Goal: Check status: Check status

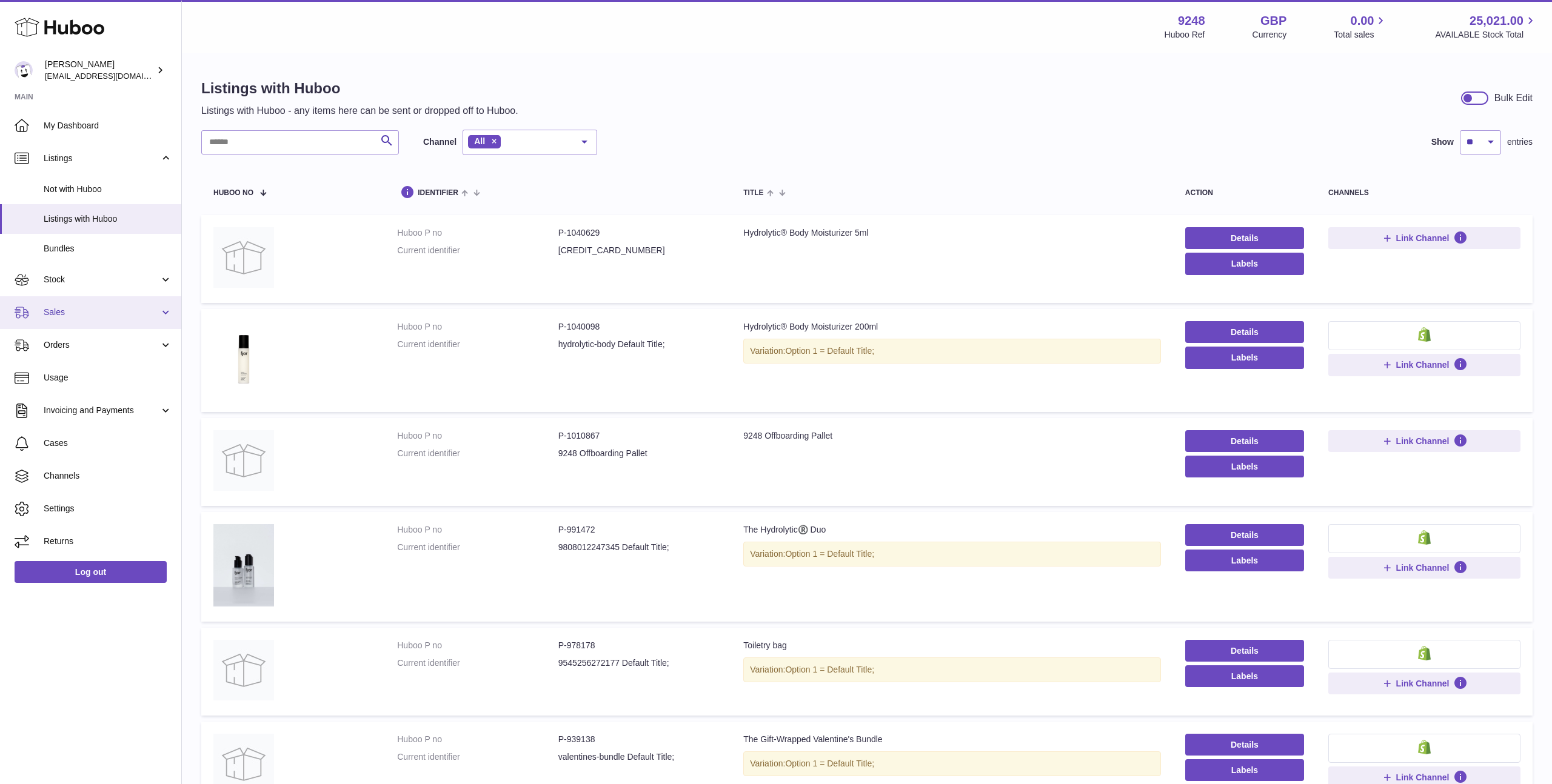
click at [75, 315] on span "Sales" at bounding box center [101, 312] width 116 height 11
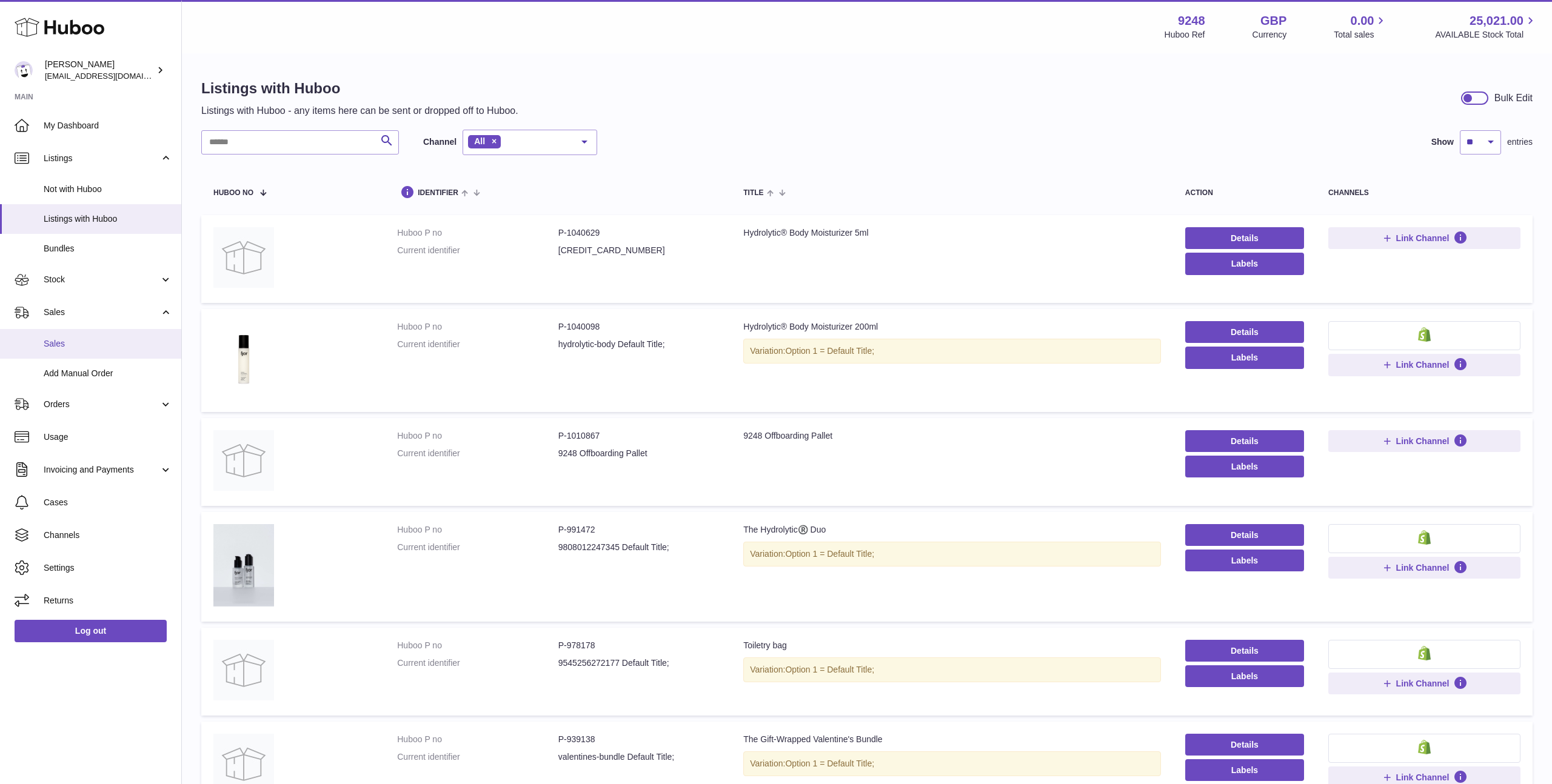
click at [83, 348] on span "Sales" at bounding box center [107, 343] width 128 height 11
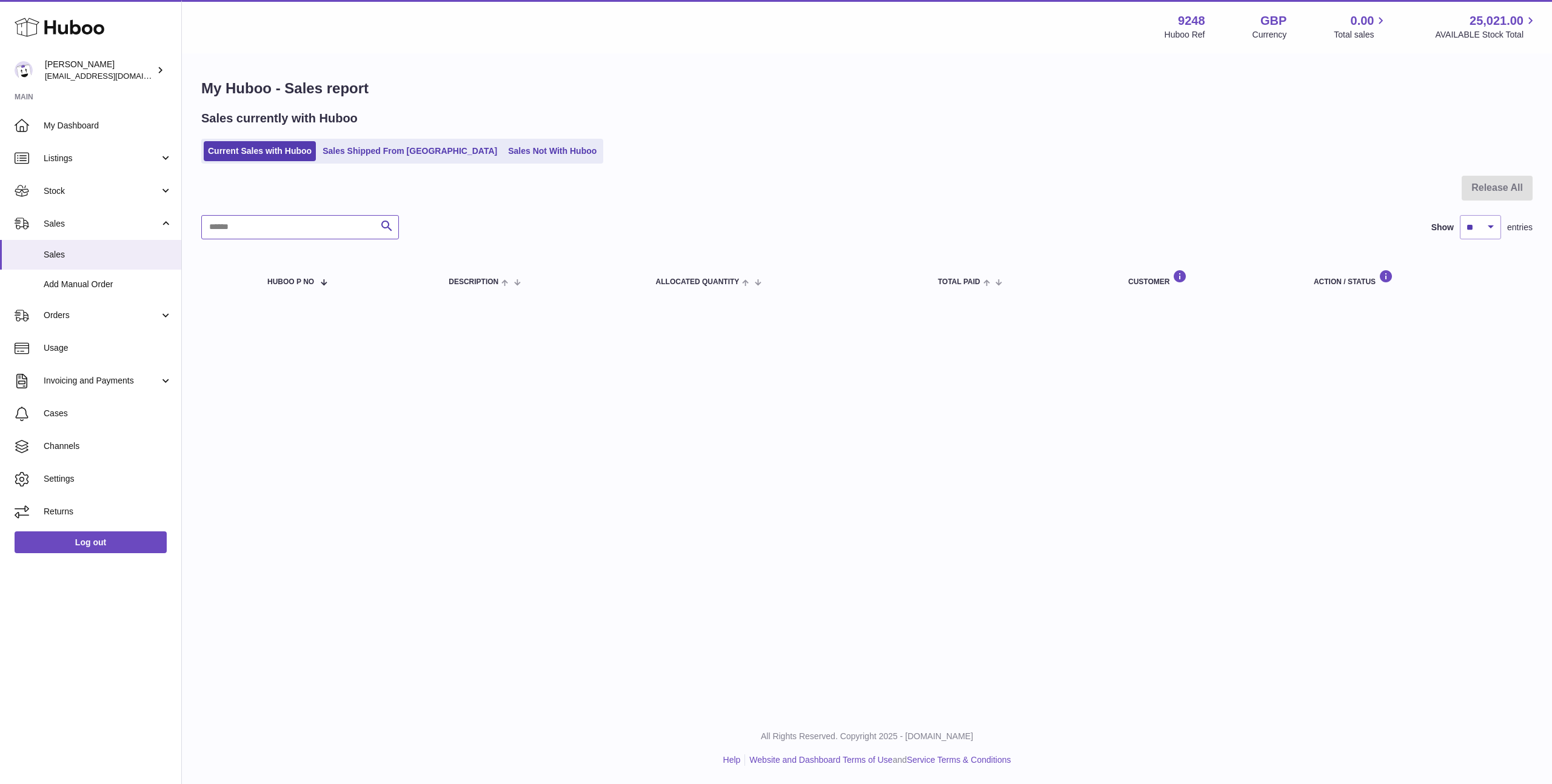
click at [271, 231] on input "text" at bounding box center [300, 227] width 198 height 24
type input "***"
click at [348, 159] on link "Sales Shipped From Huboo" at bounding box center [409, 150] width 183 height 20
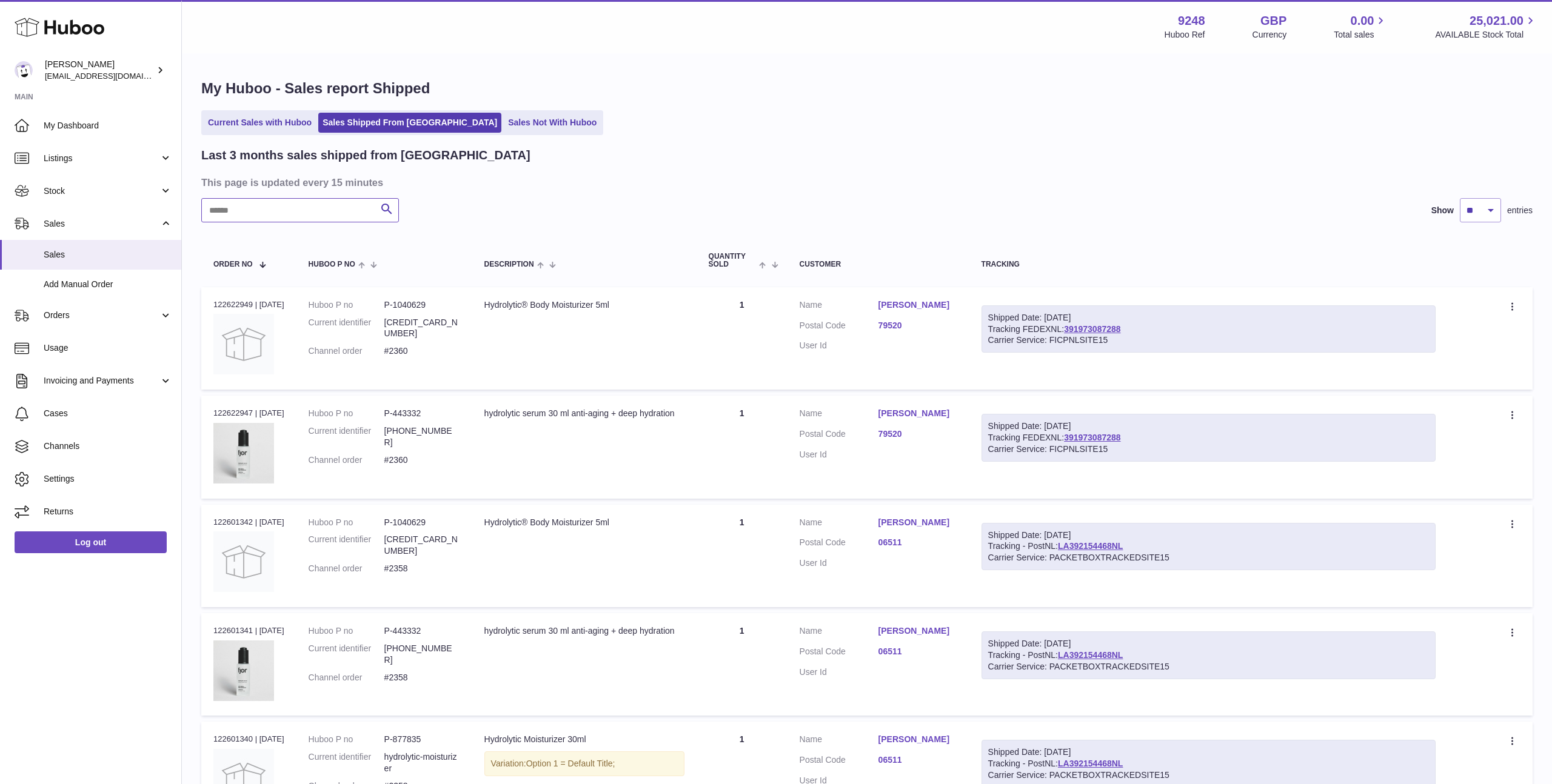
click at [290, 214] on input "text" at bounding box center [300, 211] width 198 height 24
type input "*****"
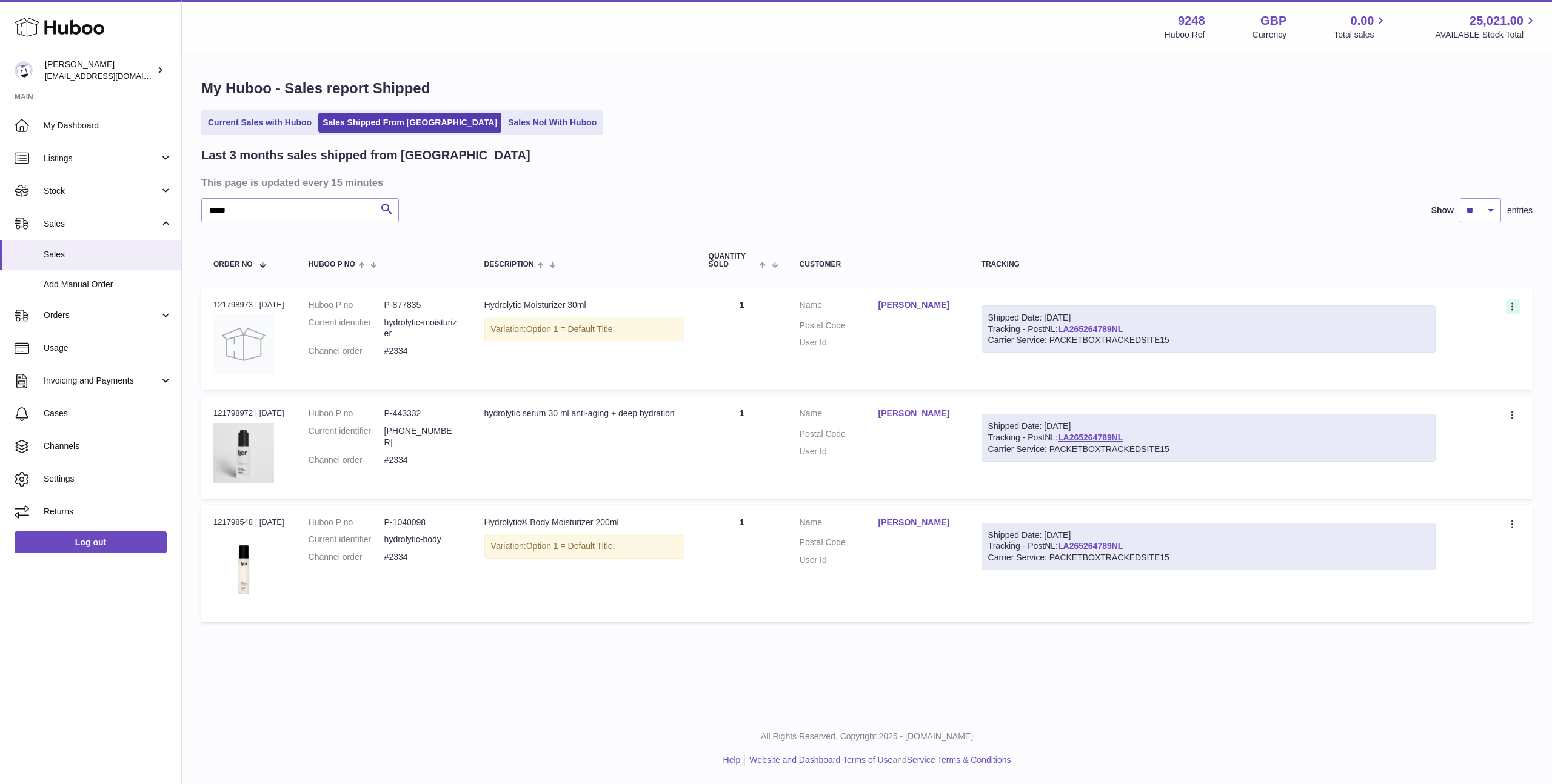
click at [1509, 305] on icon at bounding box center [1513, 308] width 14 height 12
click at [1471, 364] on li "Duplicate Order" at bounding box center [1459, 359] width 121 height 26
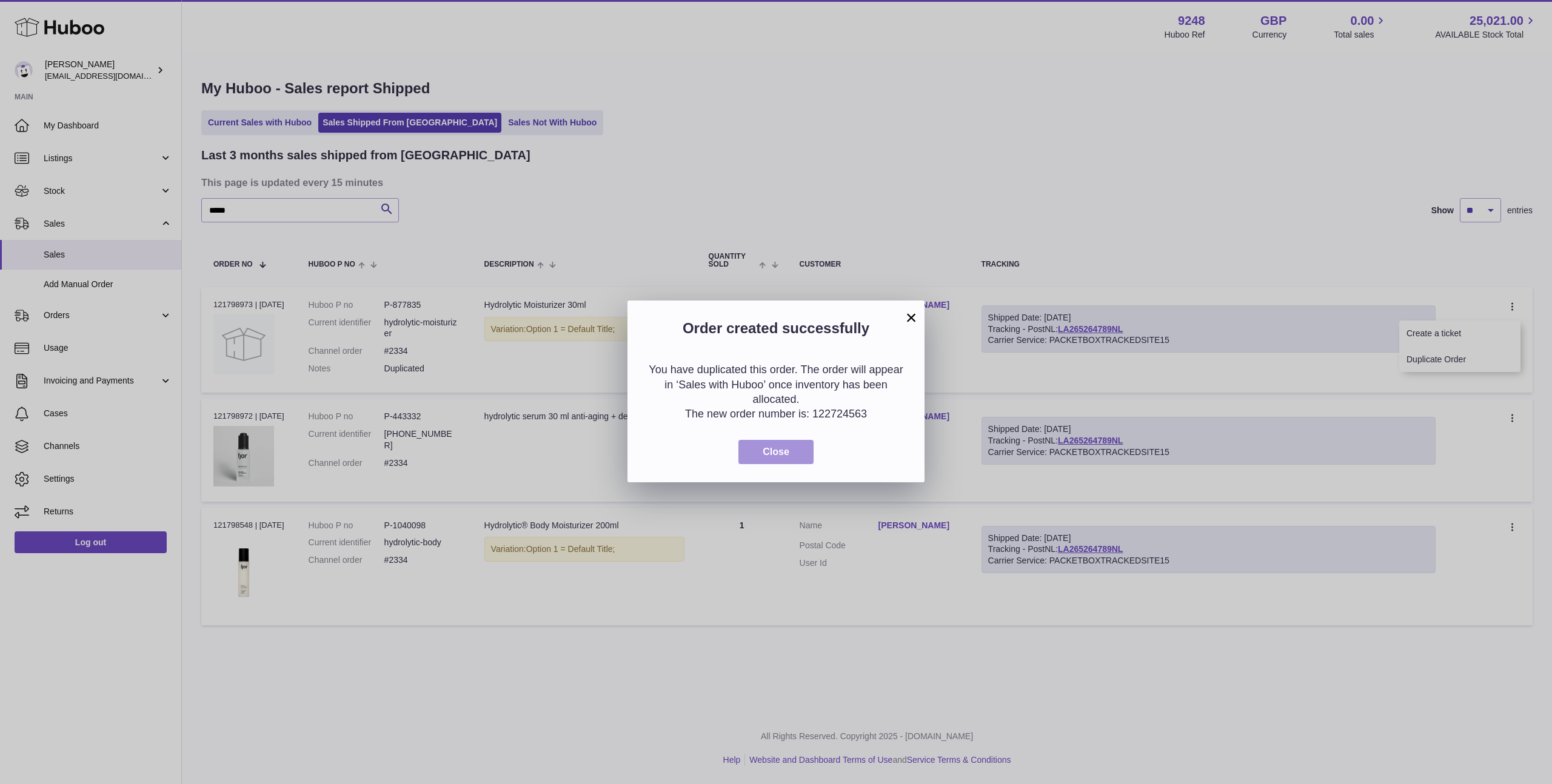
click at [751, 445] on button "Close" at bounding box center [776, 452] width 75 height 25
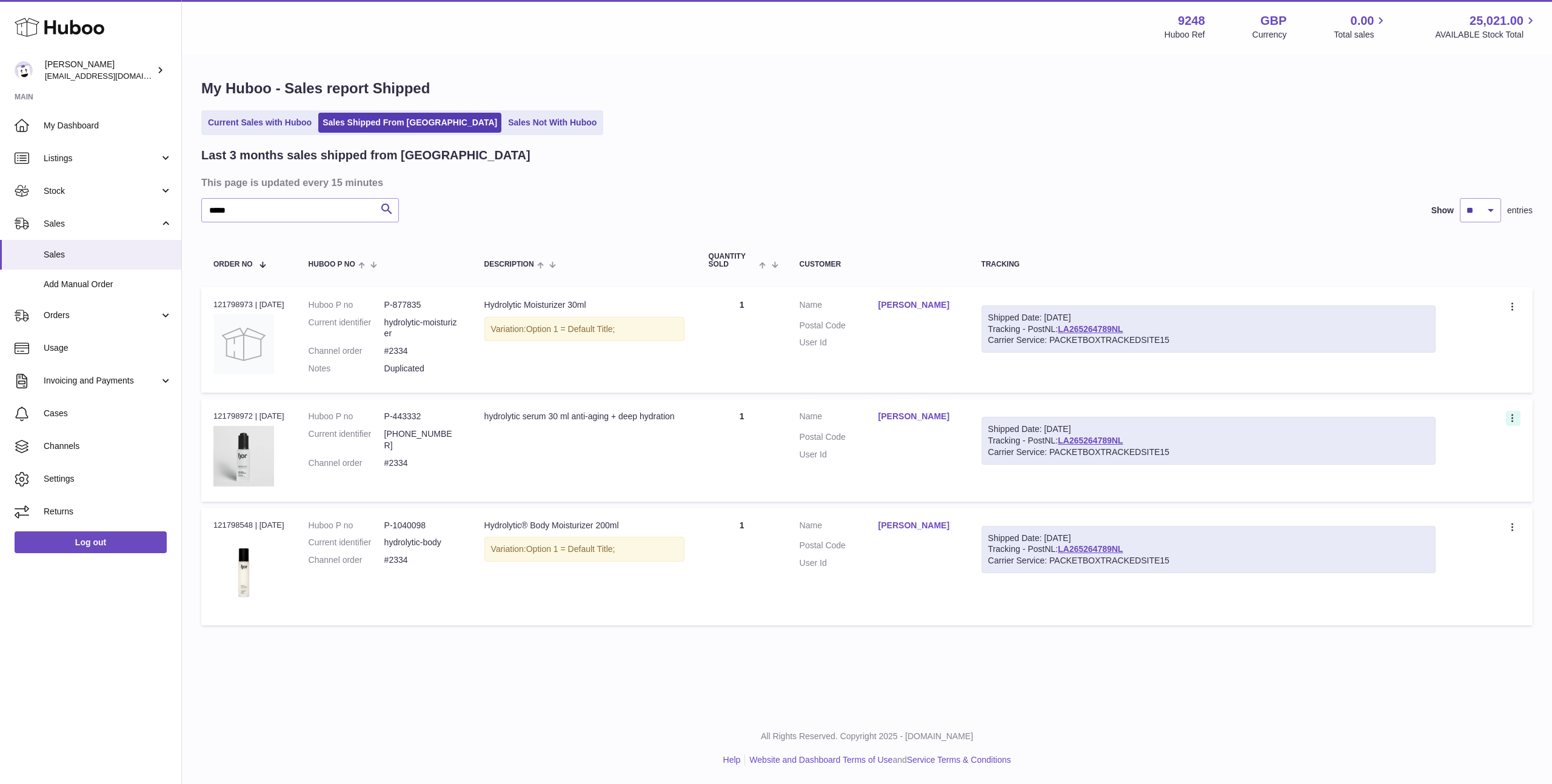
click at [1512, 420] on icon at bounding box center [1513, 420] width 14 height 12
click at [1488, 466] on li "Duplicate Order" at bounding box center [1459, 471] width 121 height 26
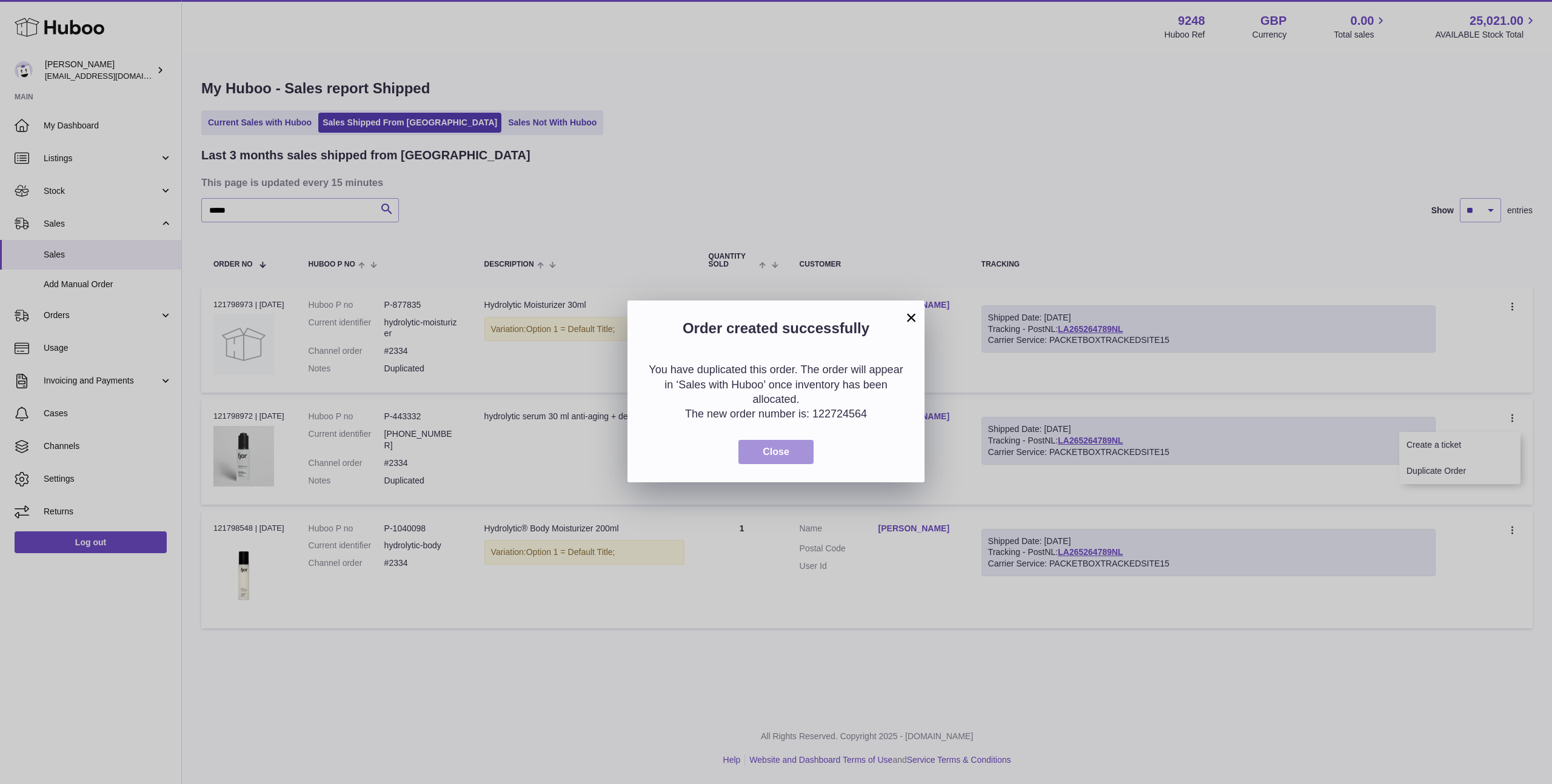
click at [799, 446] on button "Close" at bounding box center [776, 452] width 75 height 25
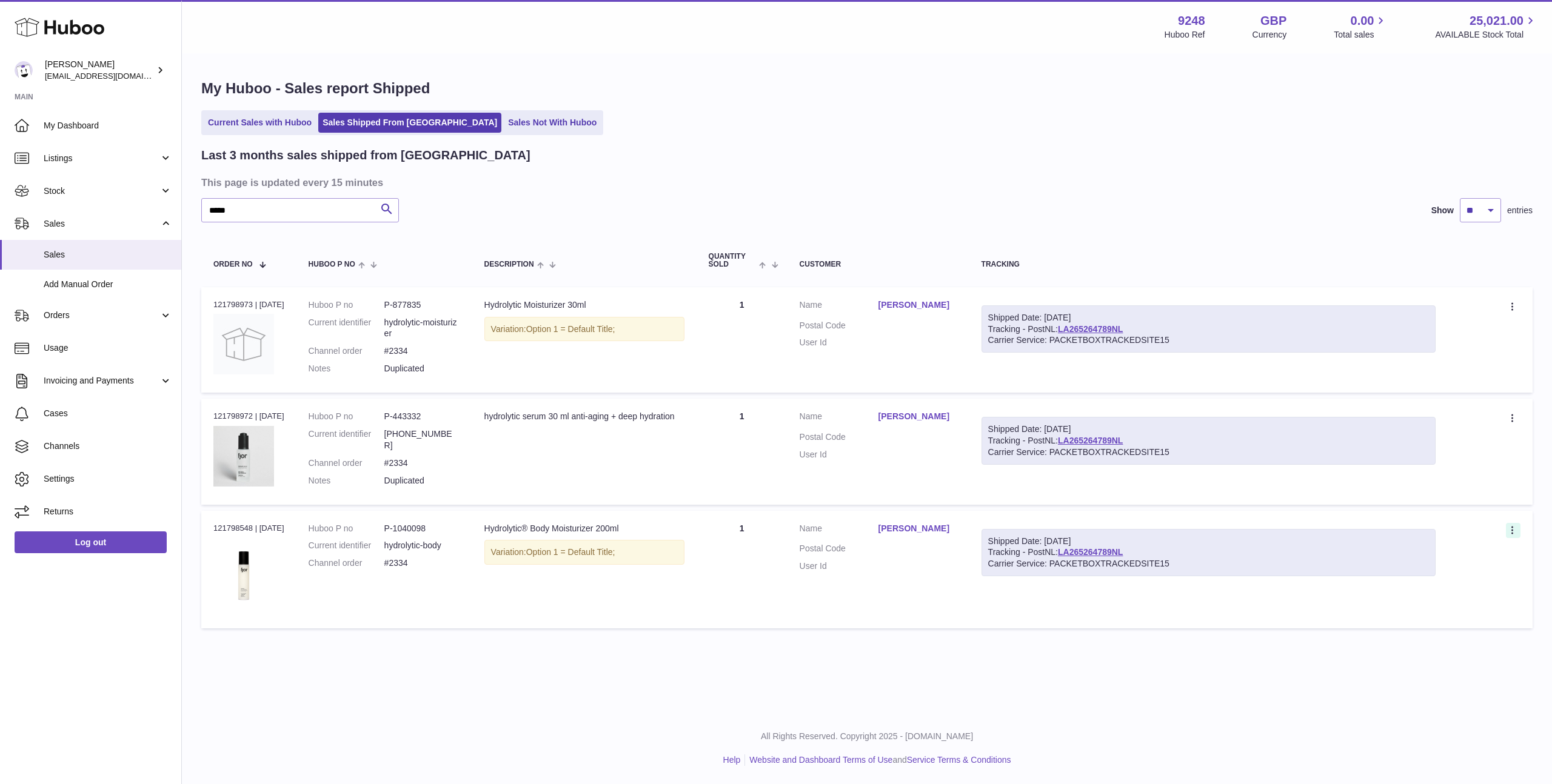
click at [1514, 525] on icon at bounding box center [1513, 531] width 14 height 12
click at [1453, 579] on li "Duplicate Order" at bounding box center [1459, 583] width 121 height 26
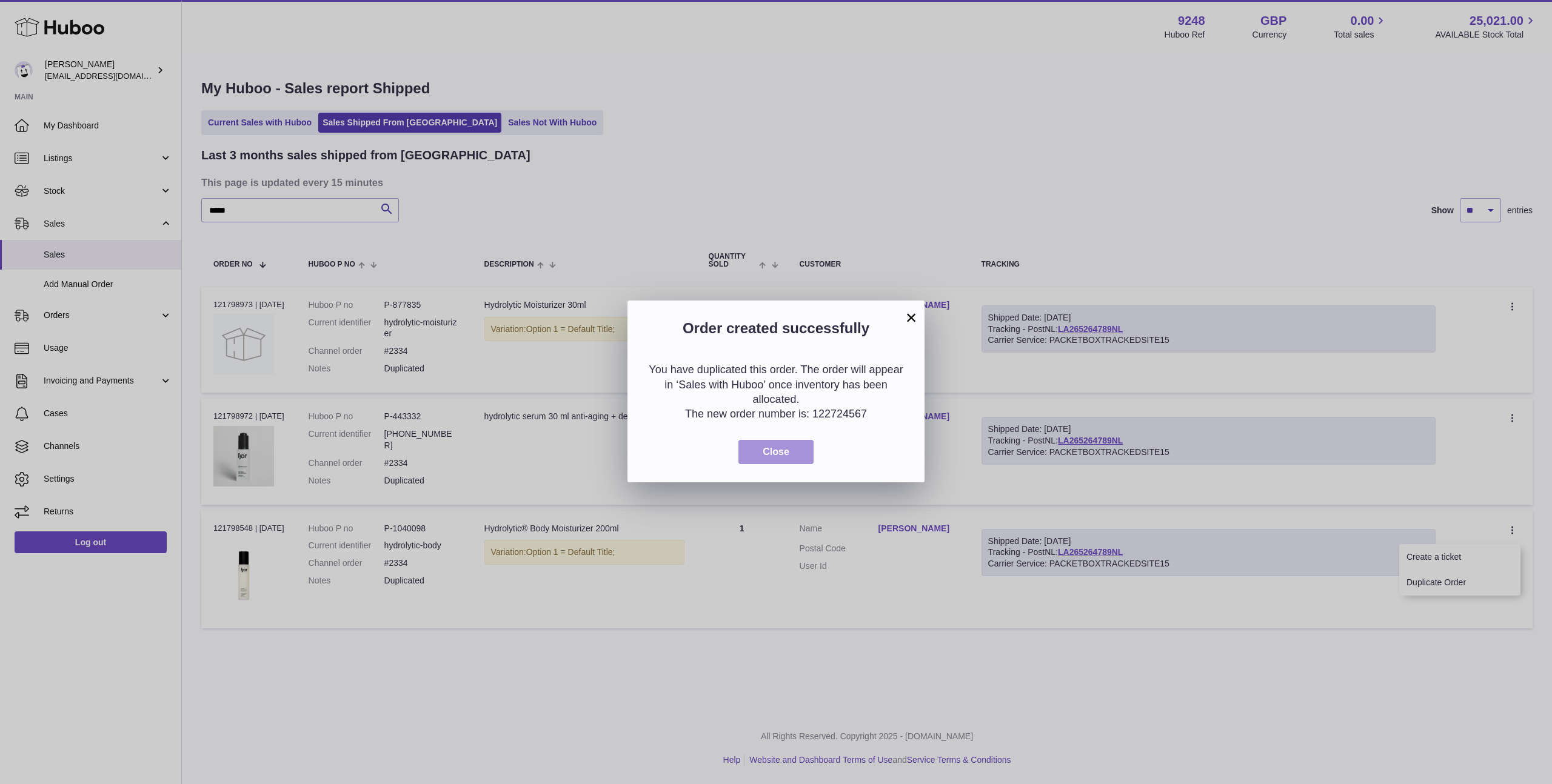
click at [766, 448] on span "Close" at bounding box center [776, 452] width 27 height 10
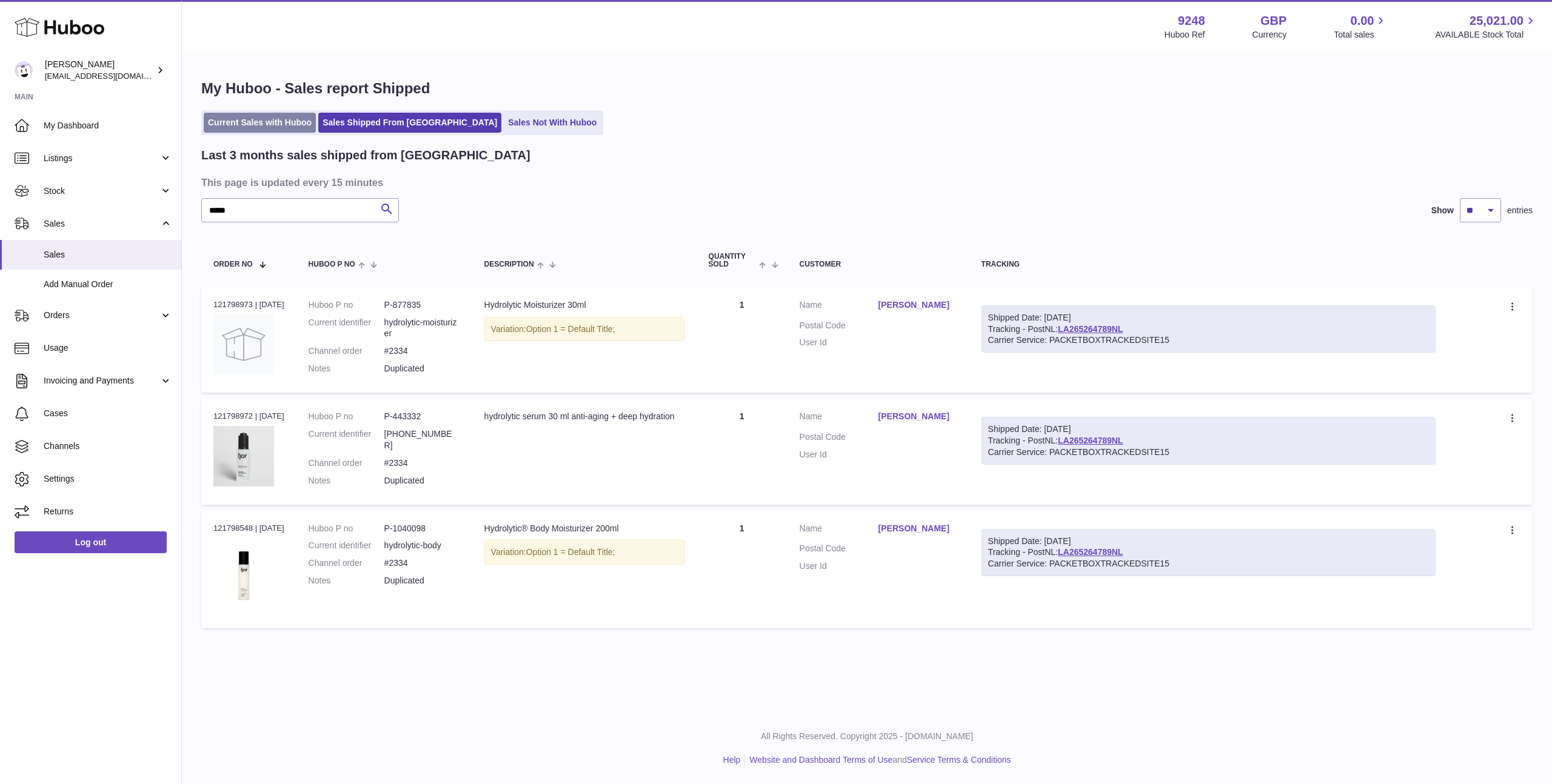
click at [225, 125] on link "Current Sales with Huboo" at bounding box center [260, 122] width 112 height 20
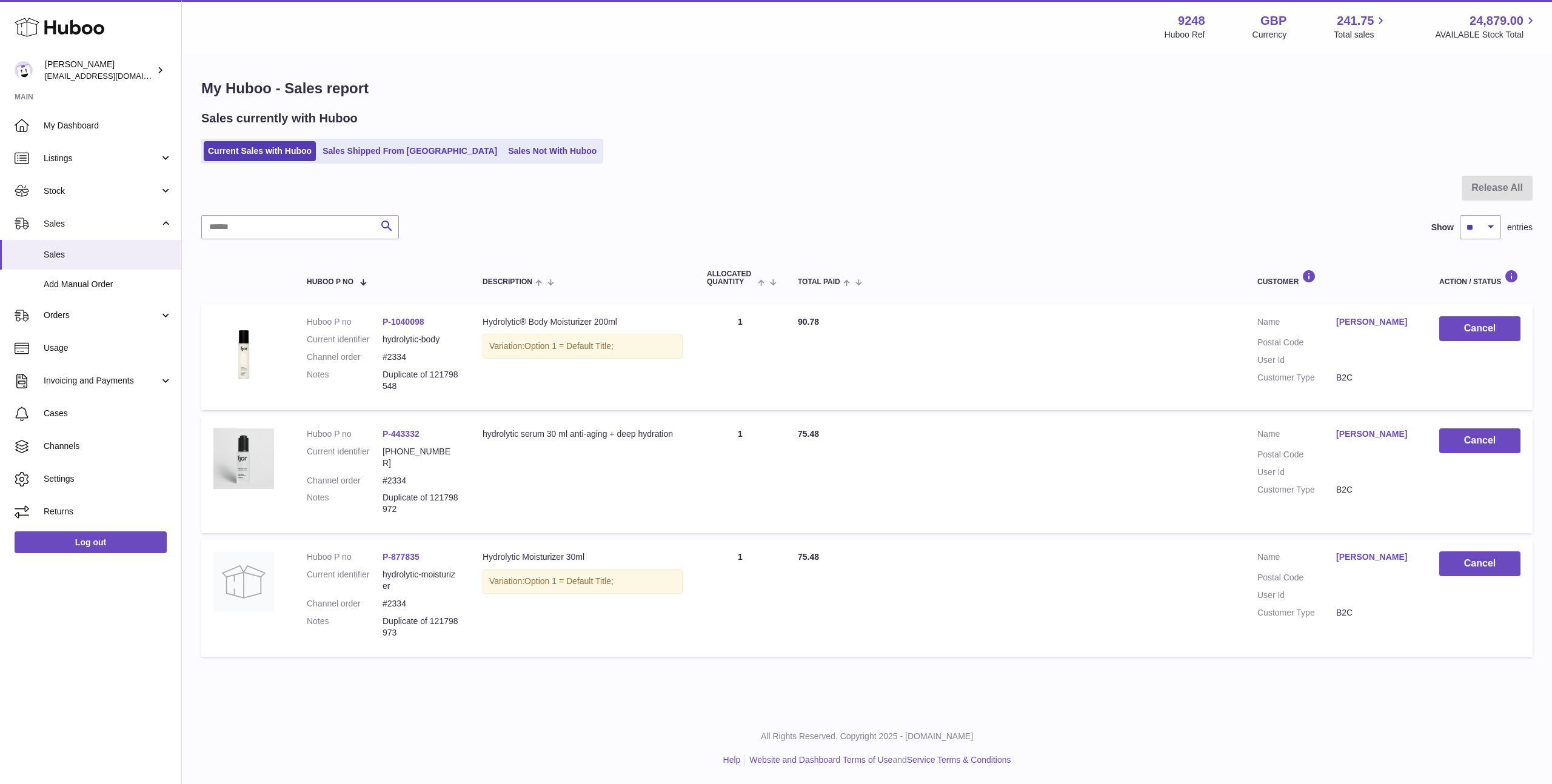
click at [991, 415] on table "Huboo P no Description ALLOCATED Quantity Total paid Customer Action / Status H…" at bounding box center [867, 457] width 1331 height 412
click at [432, 365] on dl "Huboo P no P-1040098 Current identifier hydrolytic-body Channel order #2334 Not…" at bounding box center [383, 357] width 151 height 81
drag, startPoint x: 428, startPoint y: 369, endPoint x: 429, endPoint y: 386, distance: 17.0
click at [429, 386] on p "Duplicate of 121798548" at bounding box center [420, 380] width 76 height 23
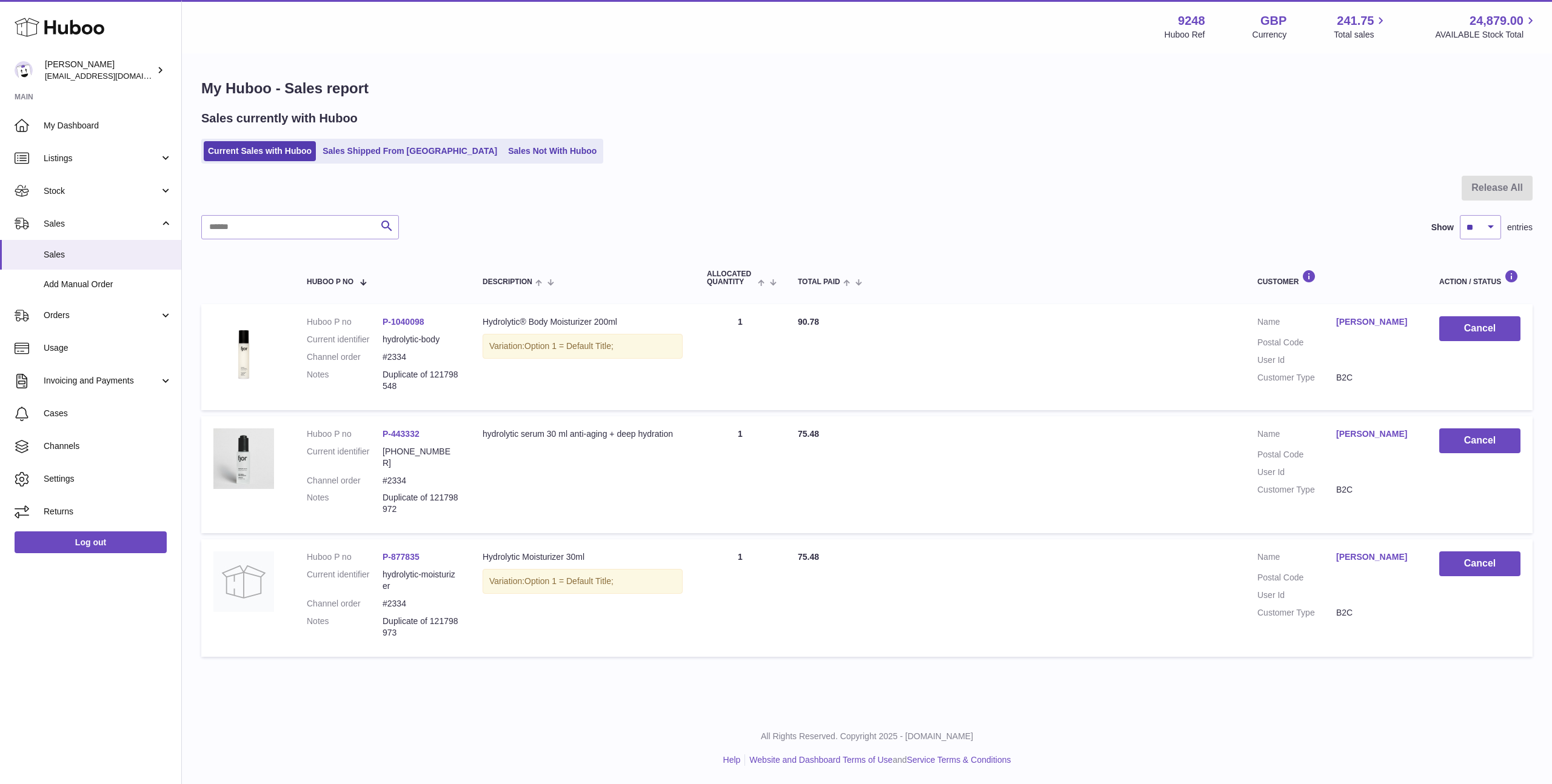
click at [861, 431] on td "Total Paid 75.48" at bounding box center [1015, 475] width 459 height 117
click at [123, 309] on span "Orders" at bounding box center [101, 315] width 116 height 11
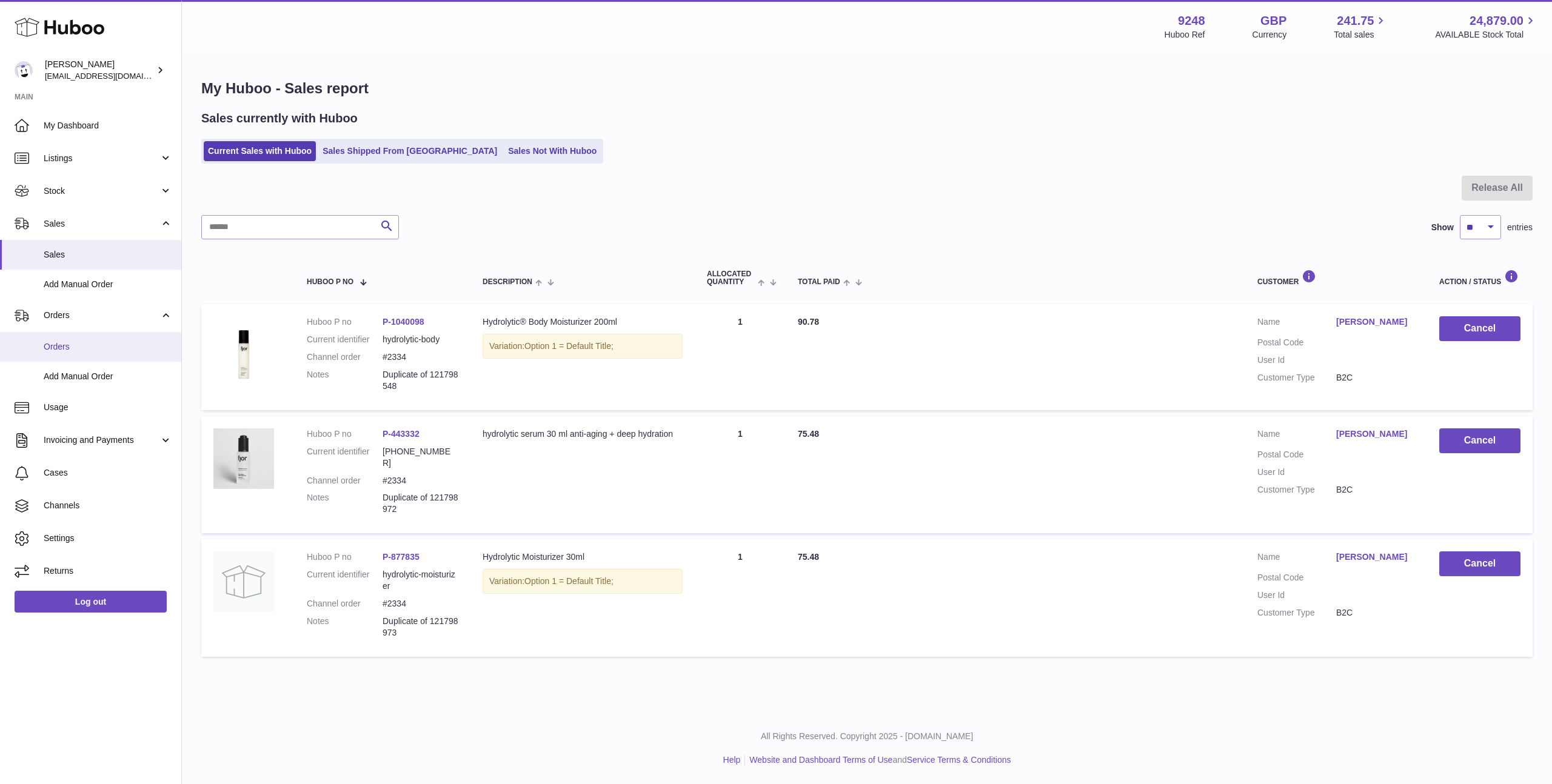
click at [119, 345] on span "Orders" at bounding box center [107, 346] width 128 height 11
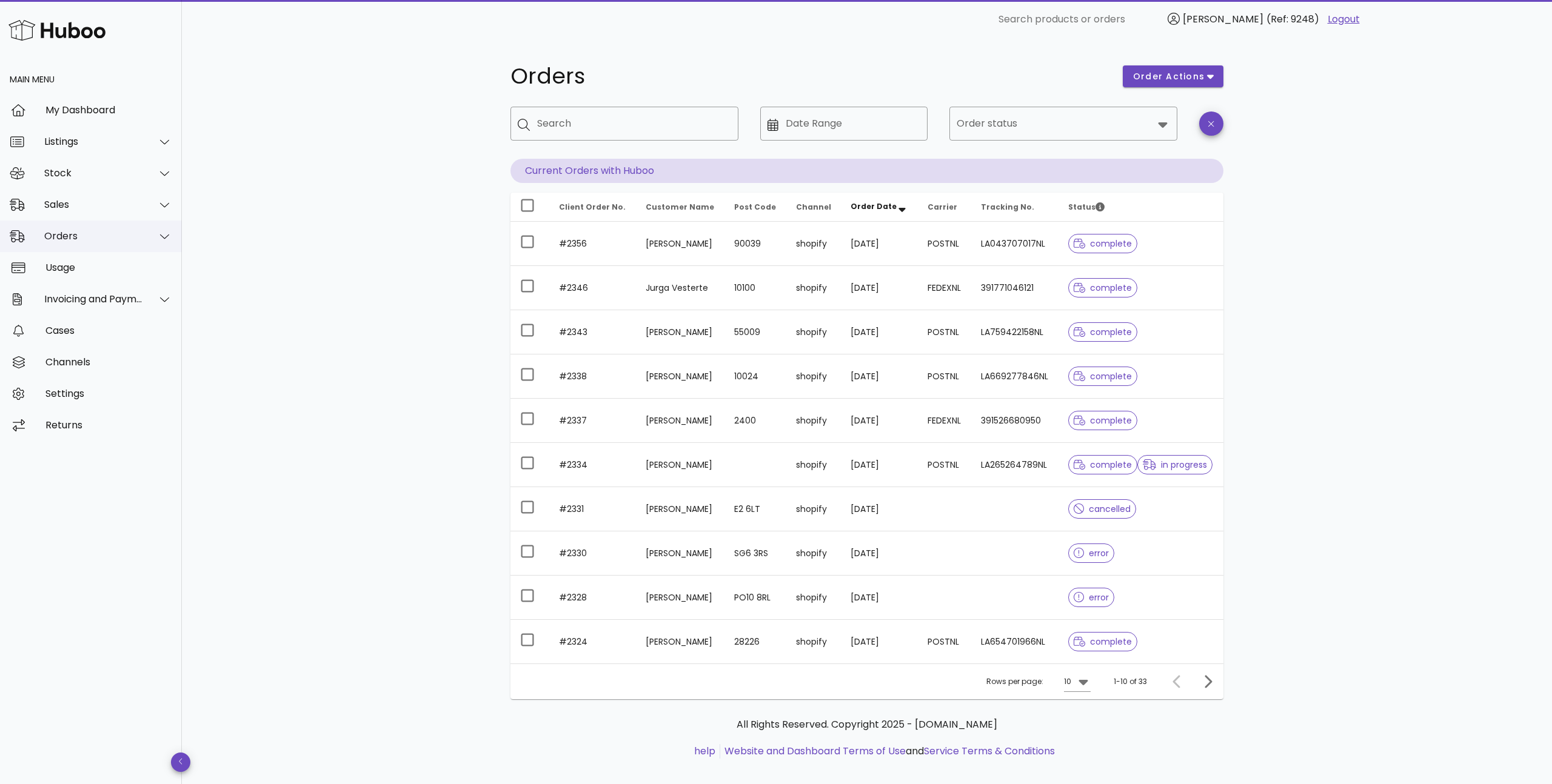
click at [64, 231] on div "Orders" at bounding box center [93, 236] width 99 height 11
click at [66, 199] on div "Sales" at bounding box center [93, 204] width 99 height 11
click at [70, 233] on div "Sales" at bounding box center [107, 235] width 128 height 11
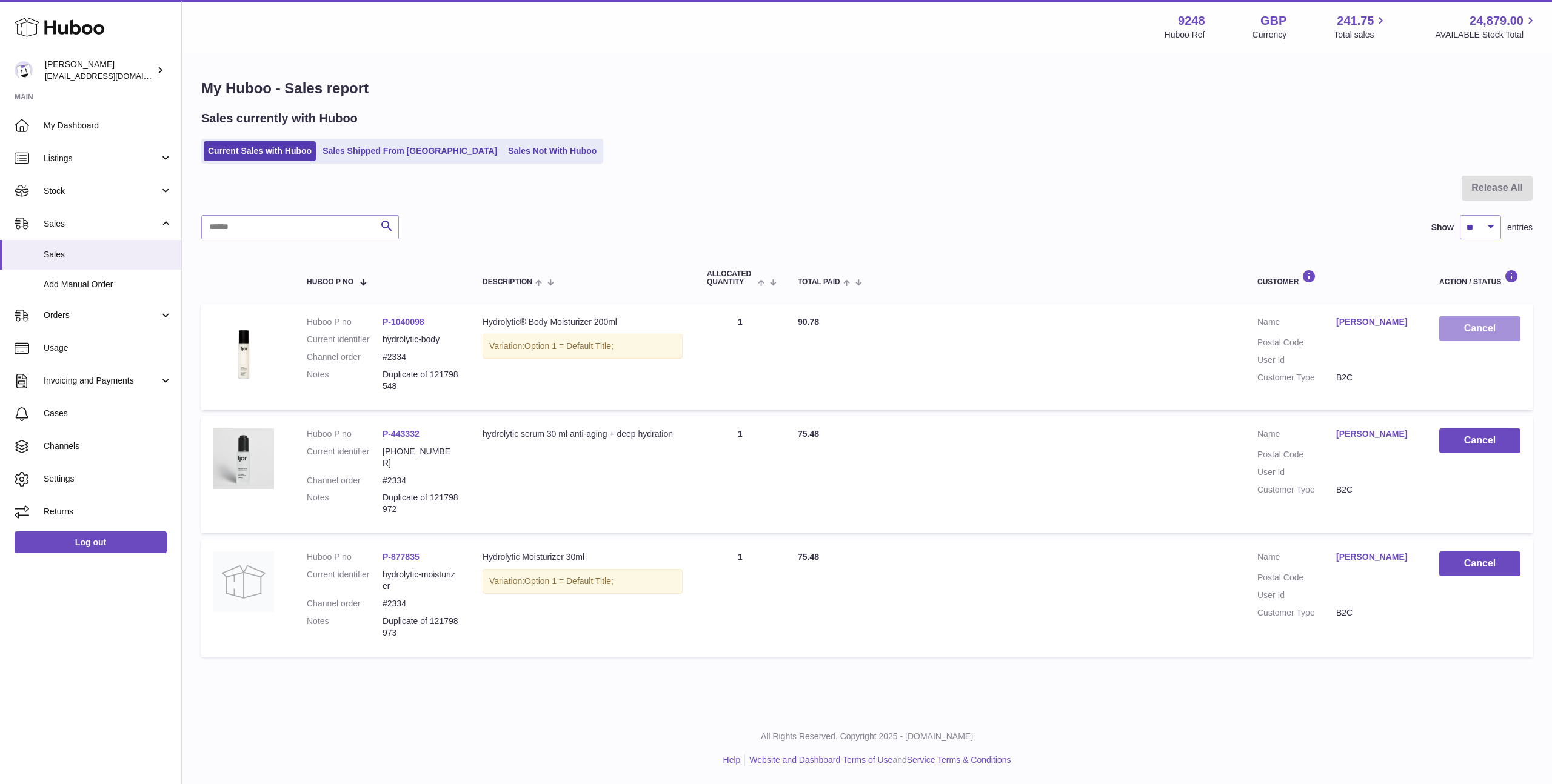
click at [1488, 332] on button "Cancel" at bounding box center [1480, 328] width 81 height 25
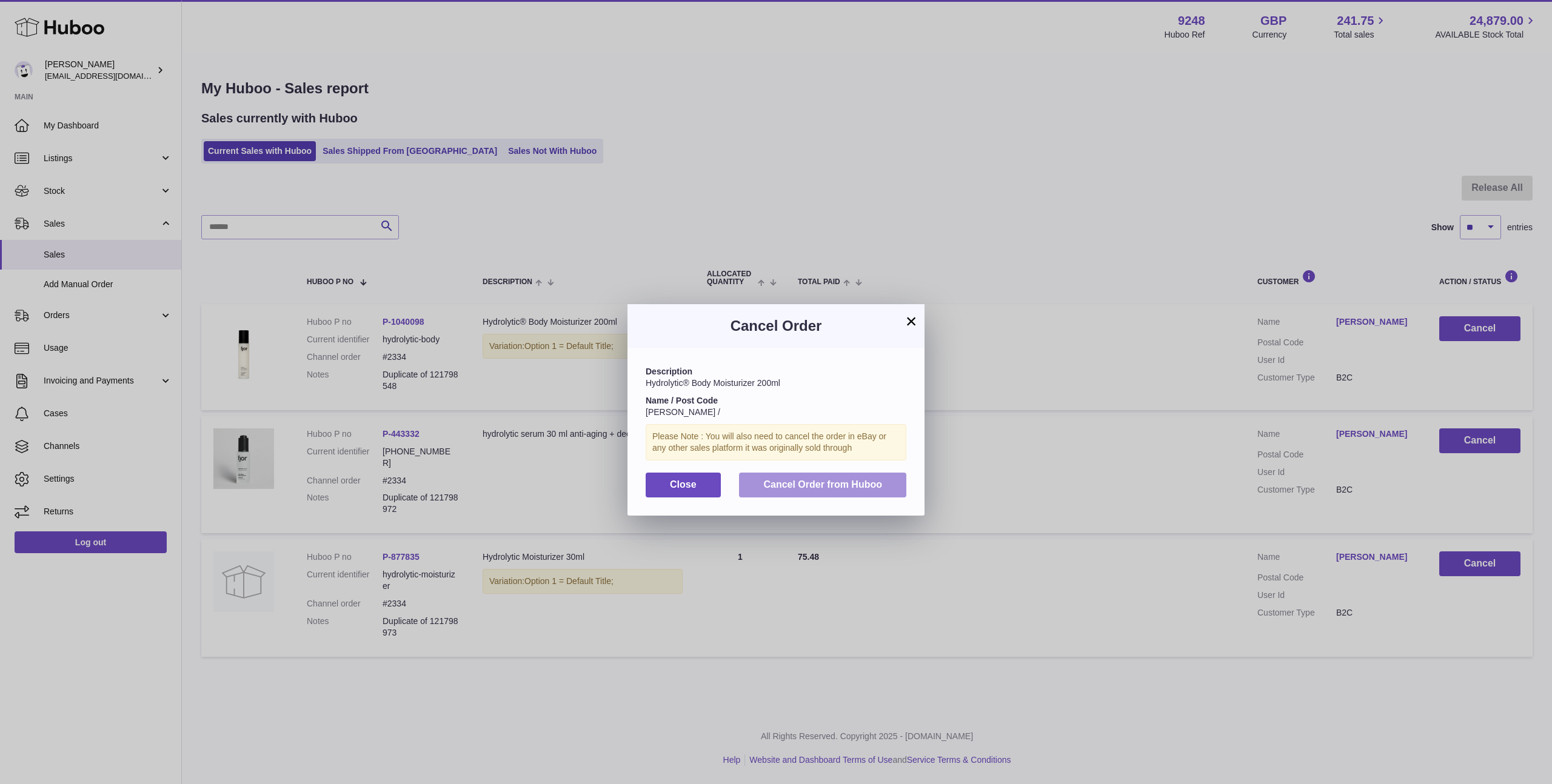
click at [776, 480] on span "Cancel Order from Huboo" at bounding box center [823, 485] width 119 height 10
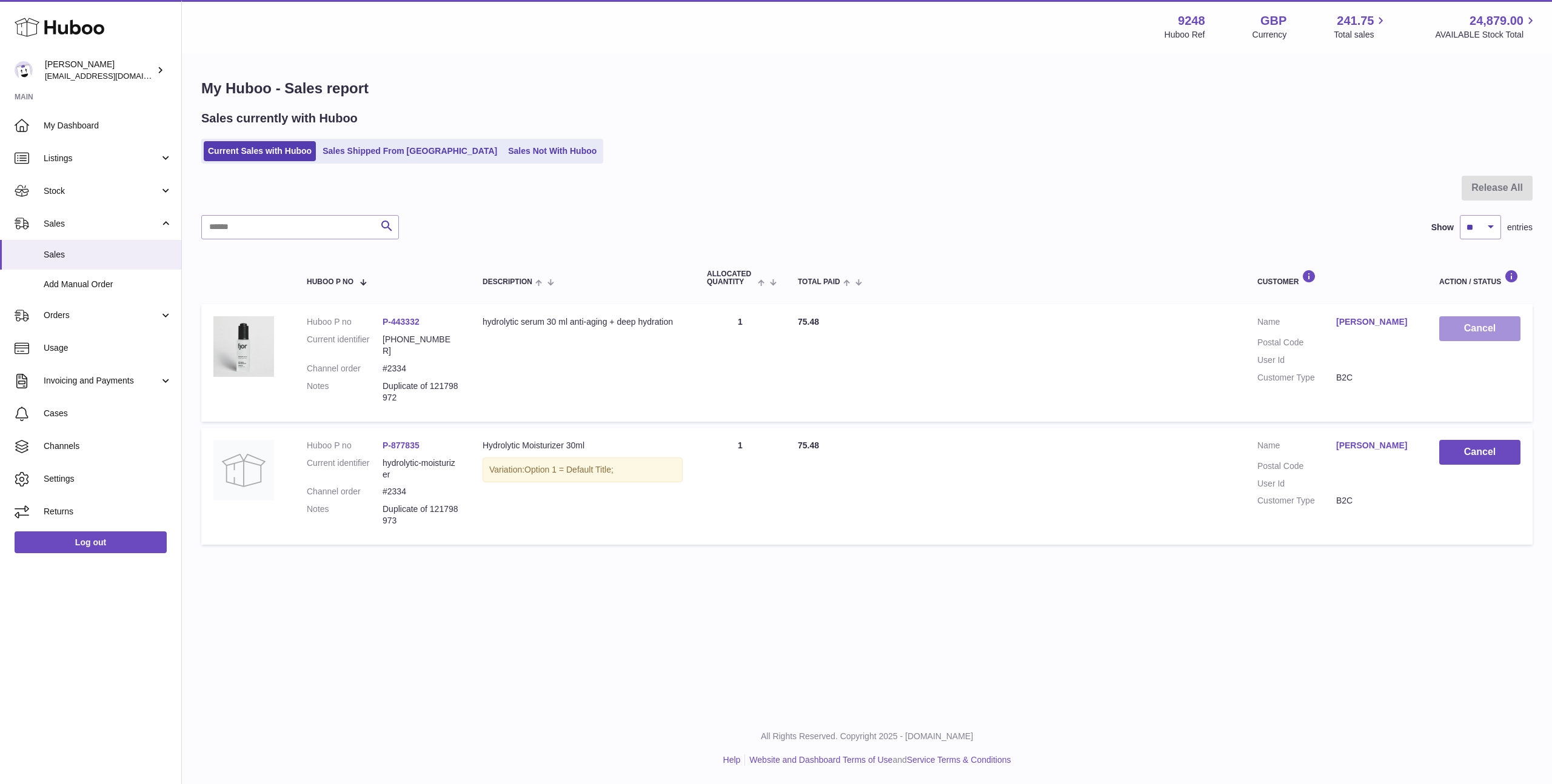
click at [1463, 324] on button "Cancel" at bounding box center [1480, 328] width 81 height 25
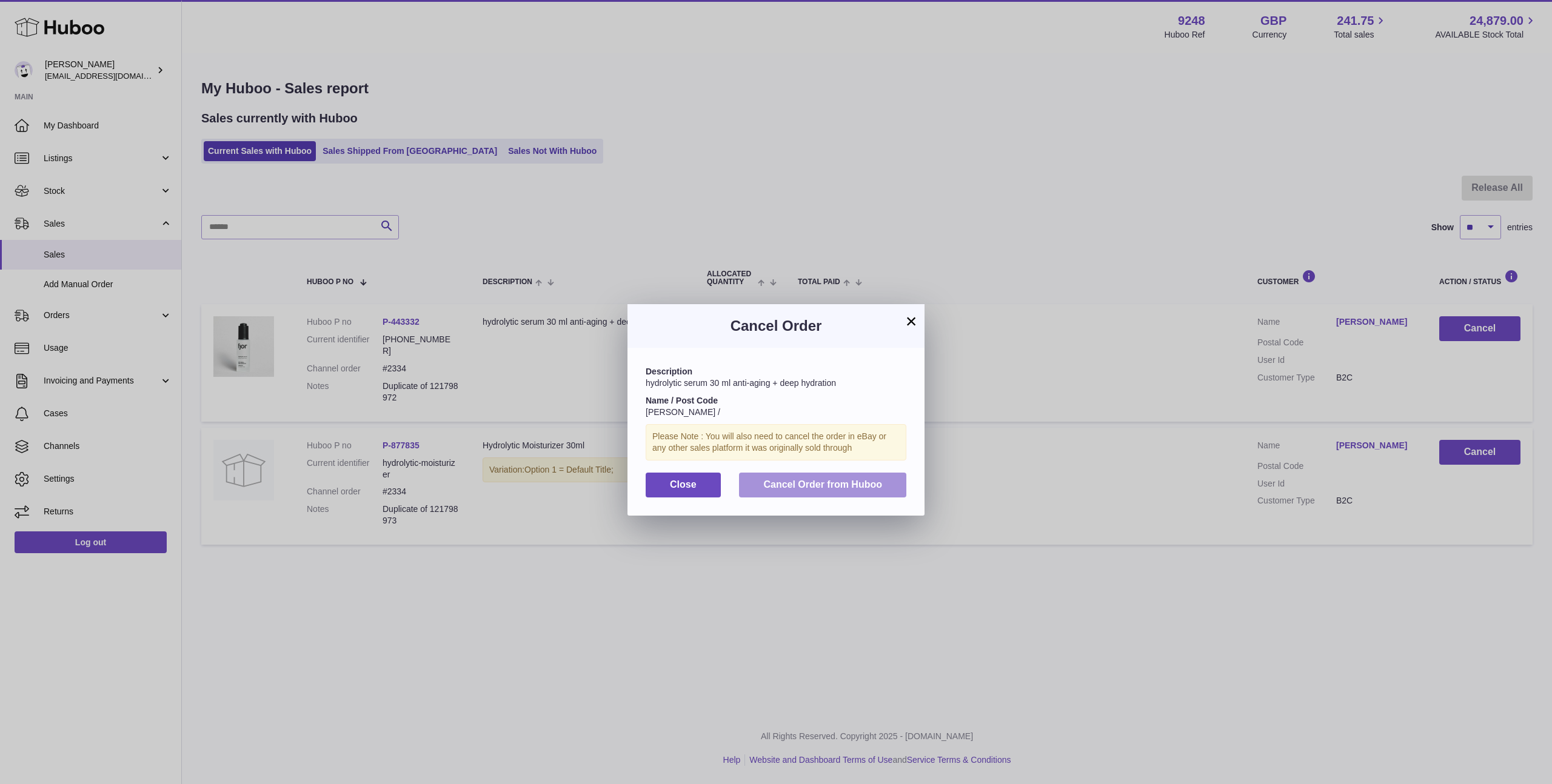
click at [904, 481] on button "Cancel Order from Huboo" at bounding box center [823, 485] width 168 height 25
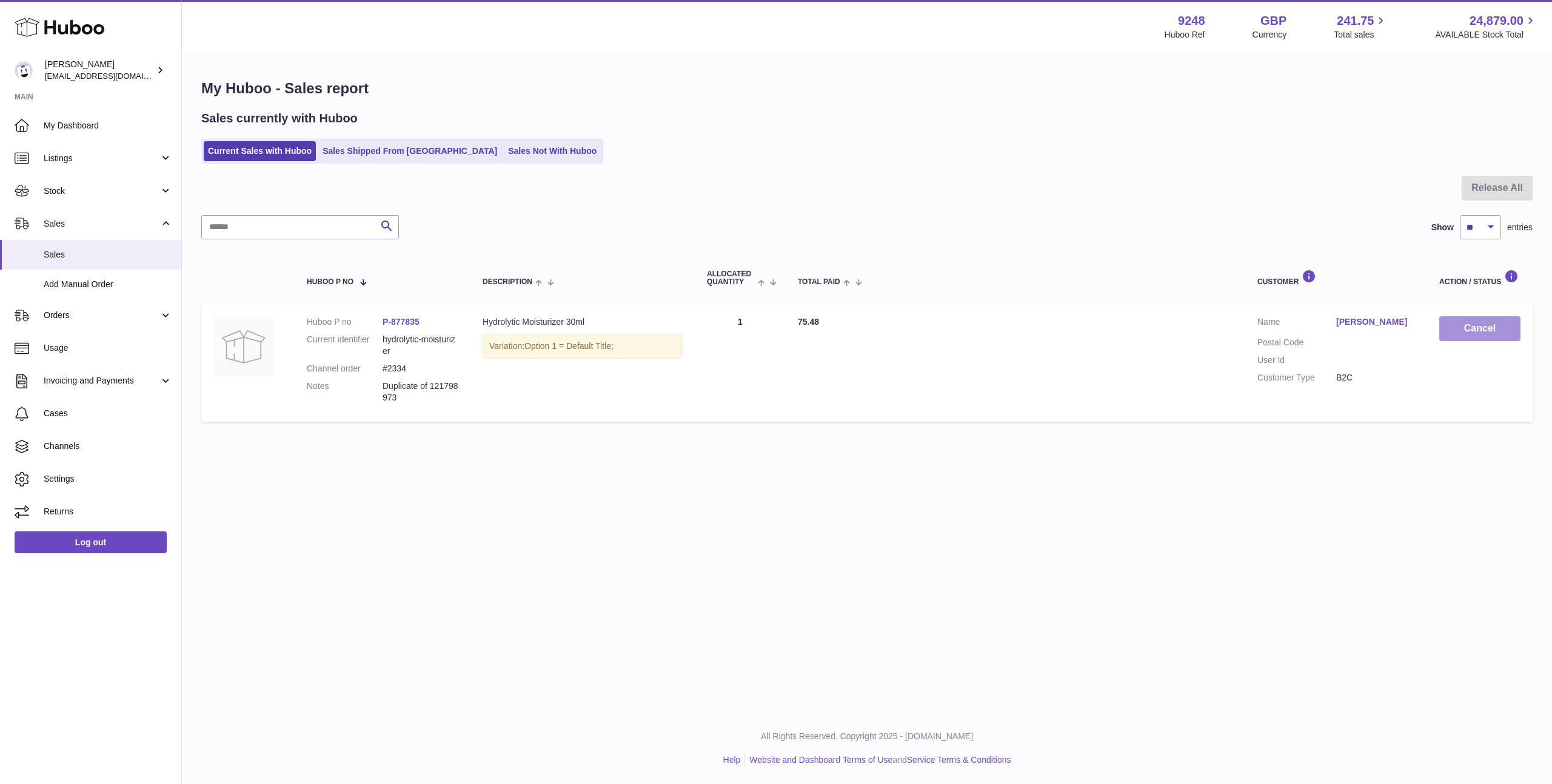
click at [1467, 328] on button "Cancel" at bounding box center [1480, 328] width 81 height 25
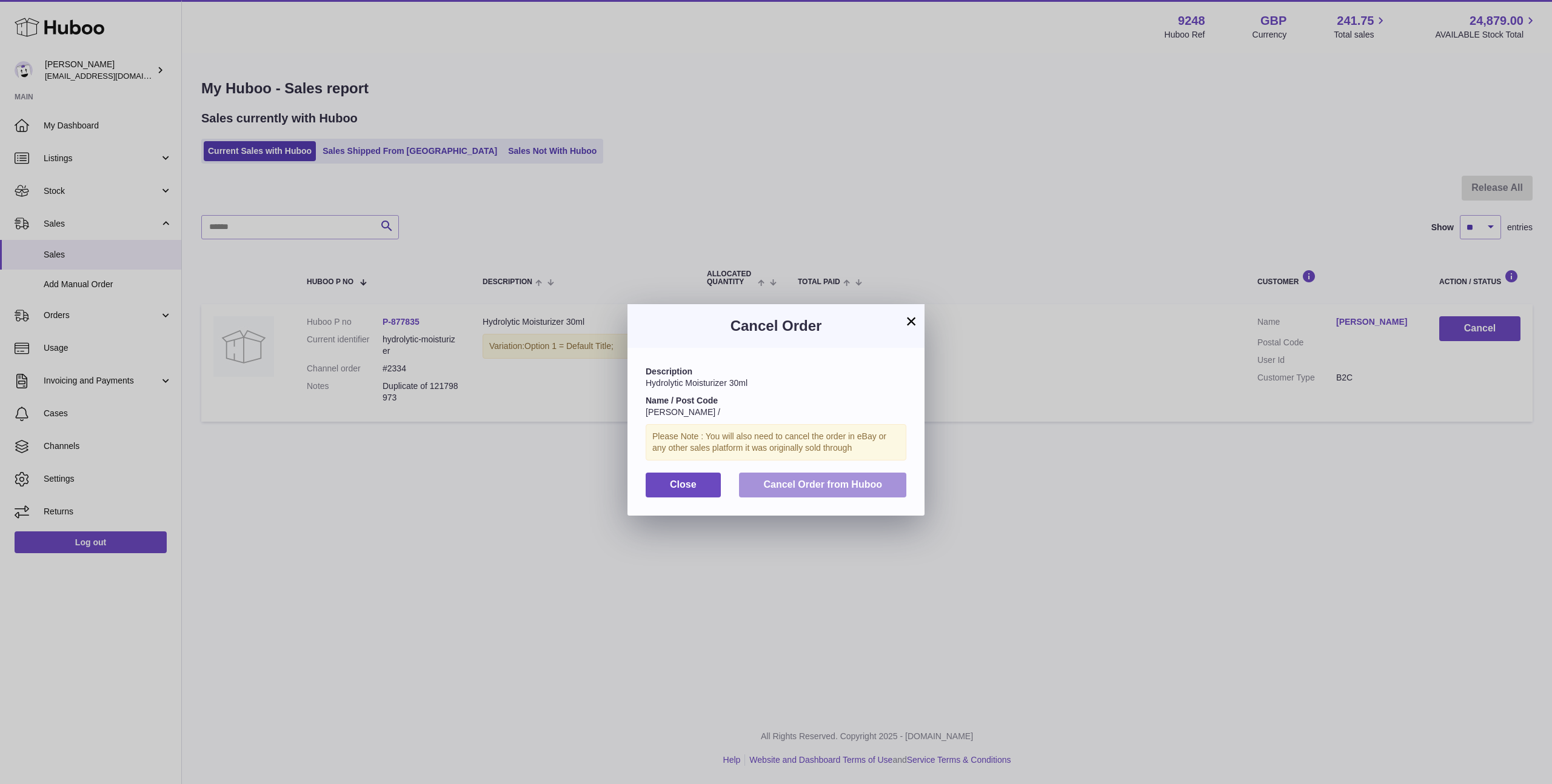
click at [870, 487] on span "Cancel Order from Huboo" at bounding box center [823, 485] width 119 height 10
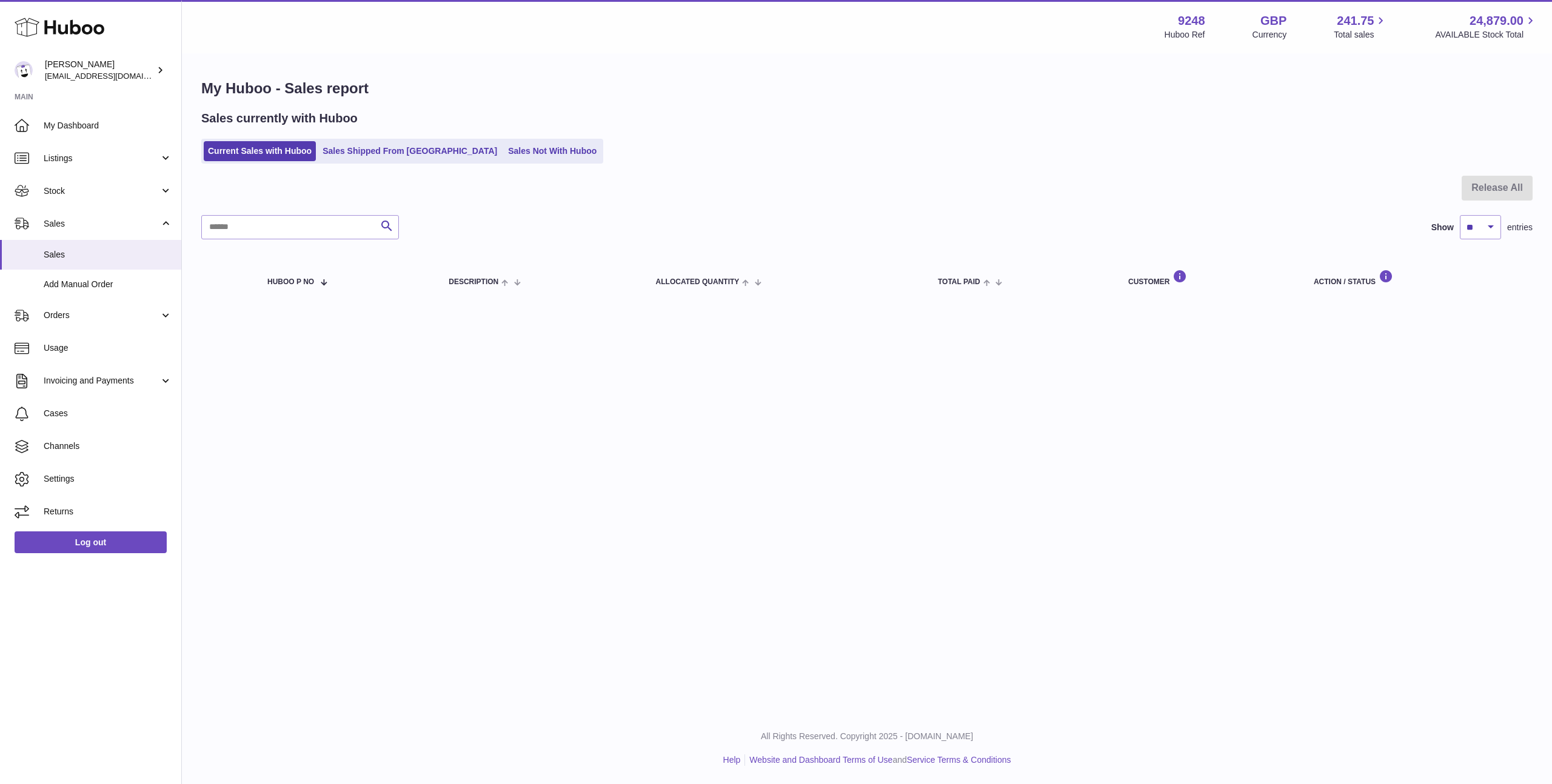
click at [583, 456] on div "Menu Huboo 9248 Huboo Ref GBP Currency 241.75 Total sales 24,879.00 AVAILABLE S…" at bounding box center [868, 356] width 1371 height 713
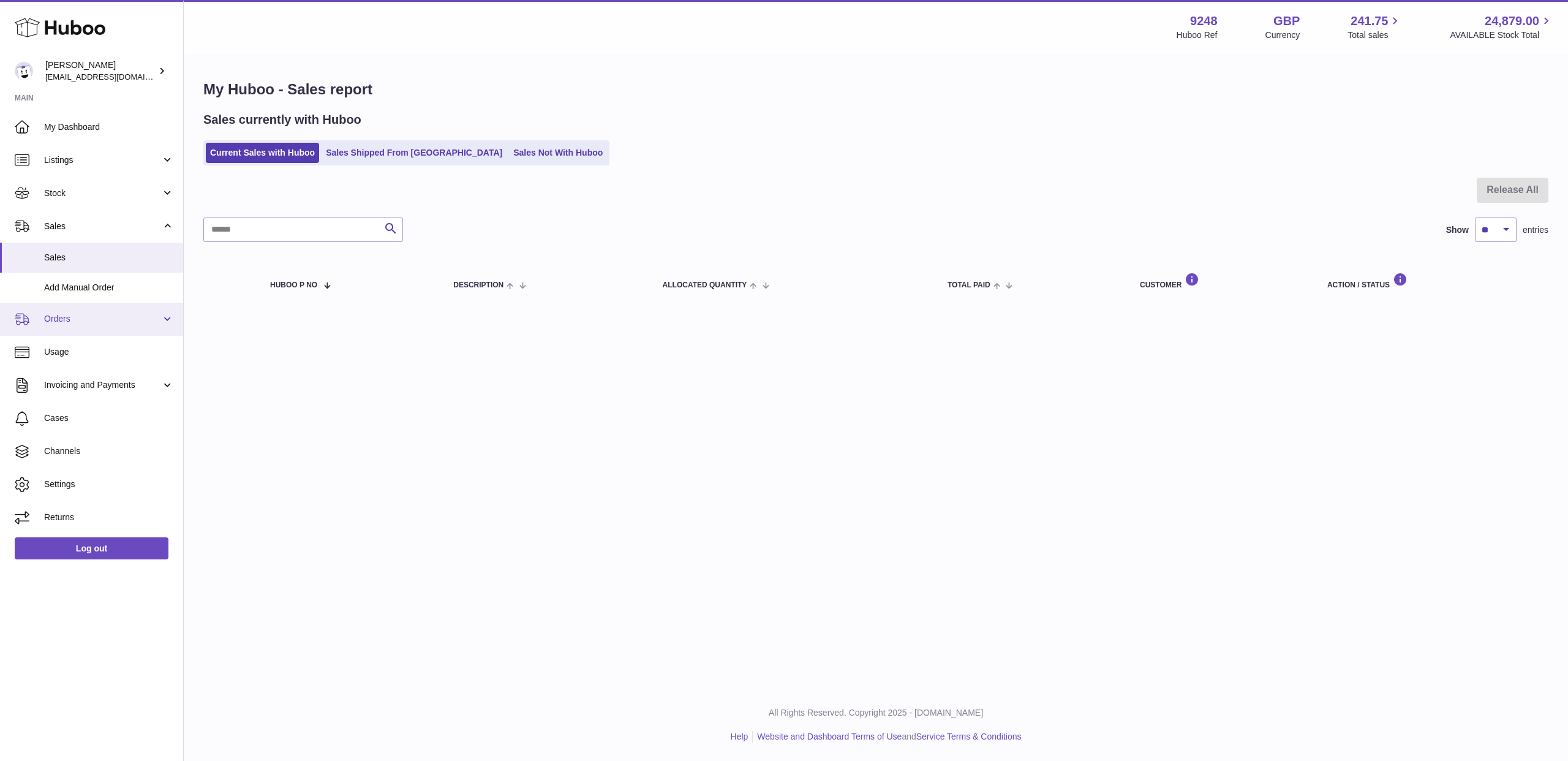
click at [113, 321] on span "Orders" at bounding box center [103, 318] width 117 height 11
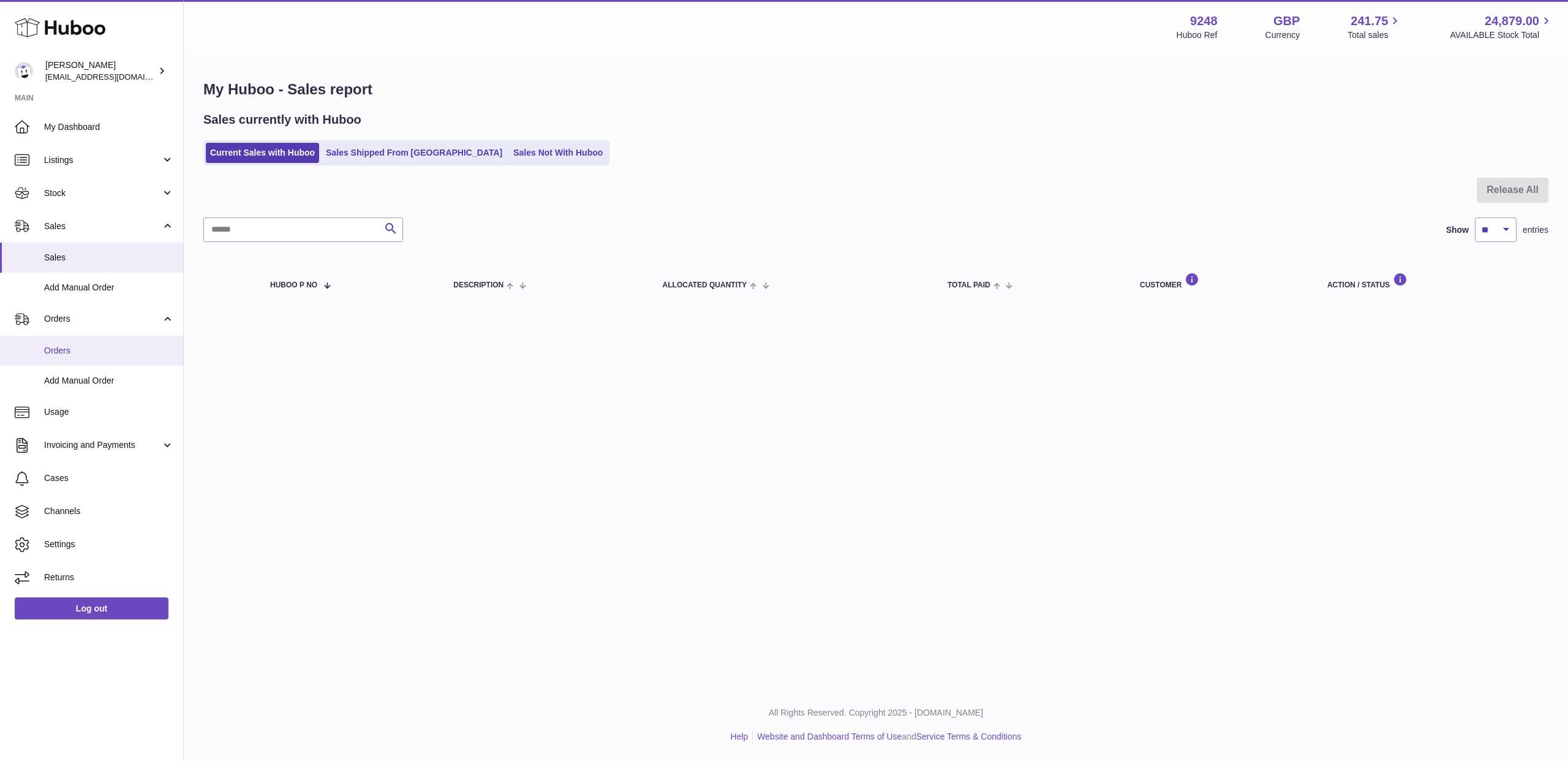
click at [107, 343] on link "Orders" at bounding box center [91, 350] width 183 height 30
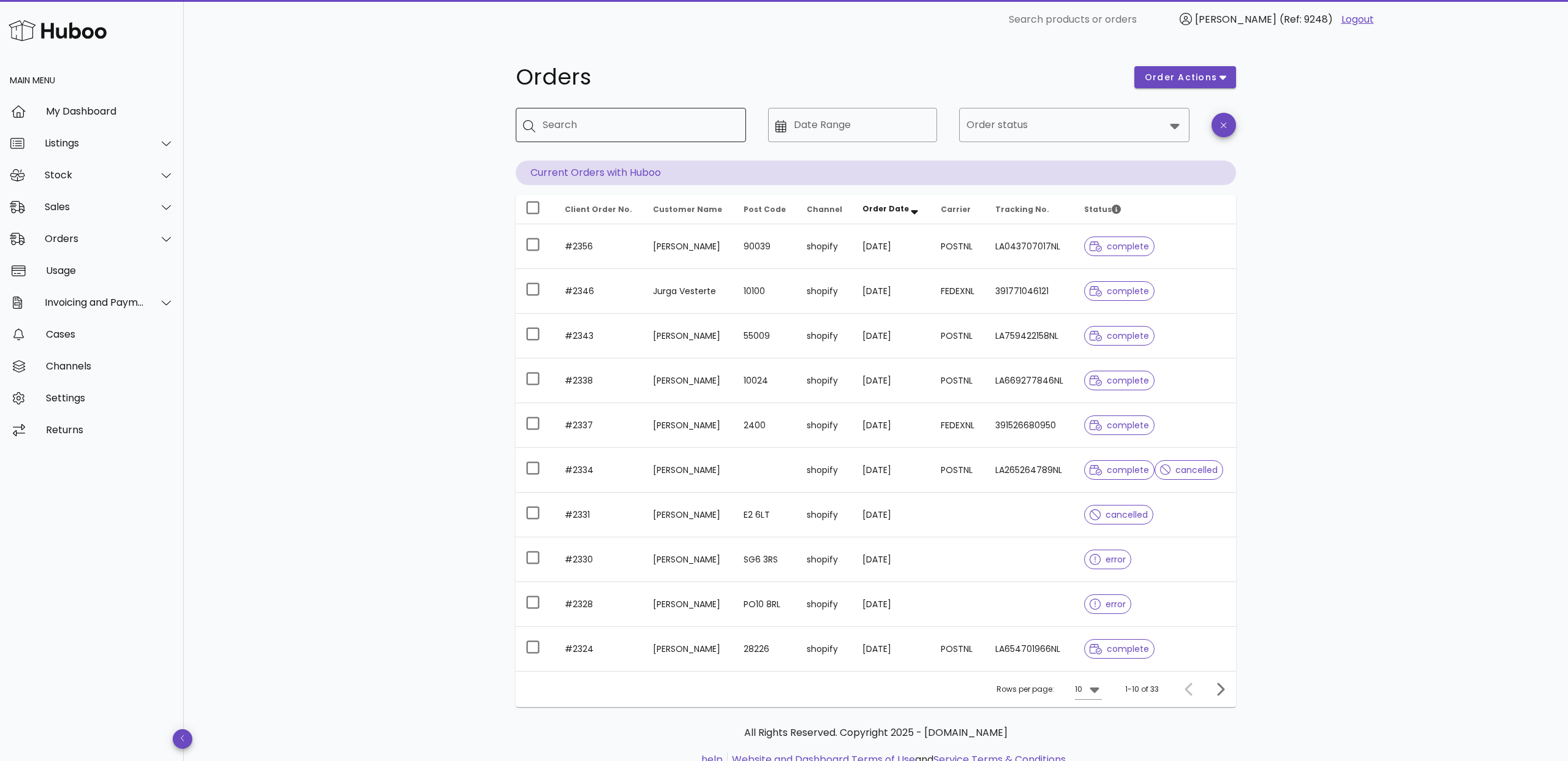
click at [611, 133] on input "Search" at bounding box center [639, 125] width 194 height 20
type input "*****"
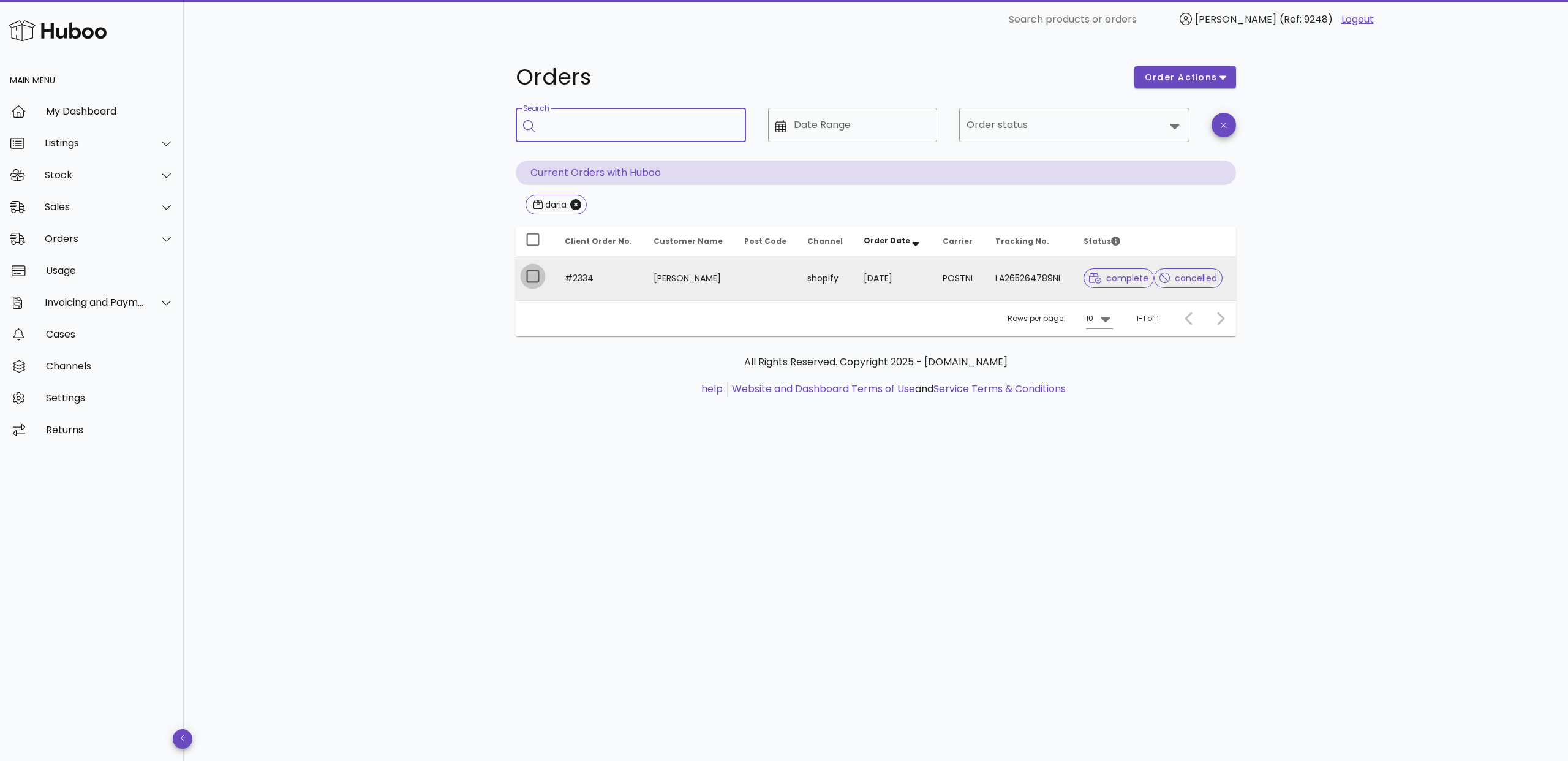
click at [533, 277] on div at bounding box center [533, 276] width 21 height 21
click at [1212, 79] on span "order actions" at bounding box center [1181, 77] width 74 height 13
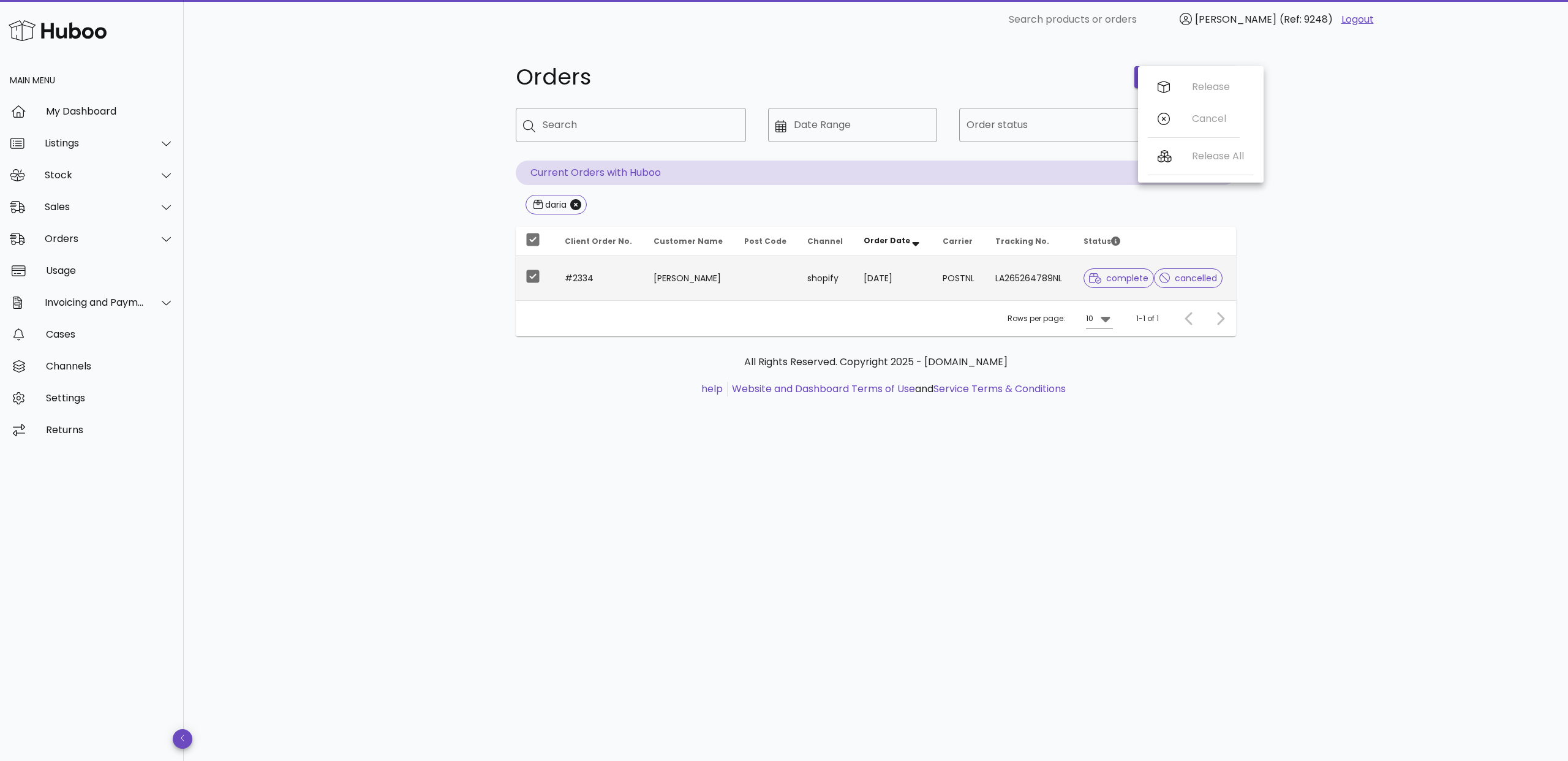
click at [1345, 168] on div "Orders order actions ​ Search ​ Date Range ​ Order status Current Orders with H…" at bounding box center [877, 400] width 1385 height 722
drag, startPoint x: 531, startPoint y: 275, endPoint x: 558, endPoint y: 276, distance: 27.0
click at [531, 275] on div at bounding box center [533, 276] width 21 height 21
click at [644, 280] on td "Daria Zvirgzde" at bounding box center [689, 278] width 90 height 44
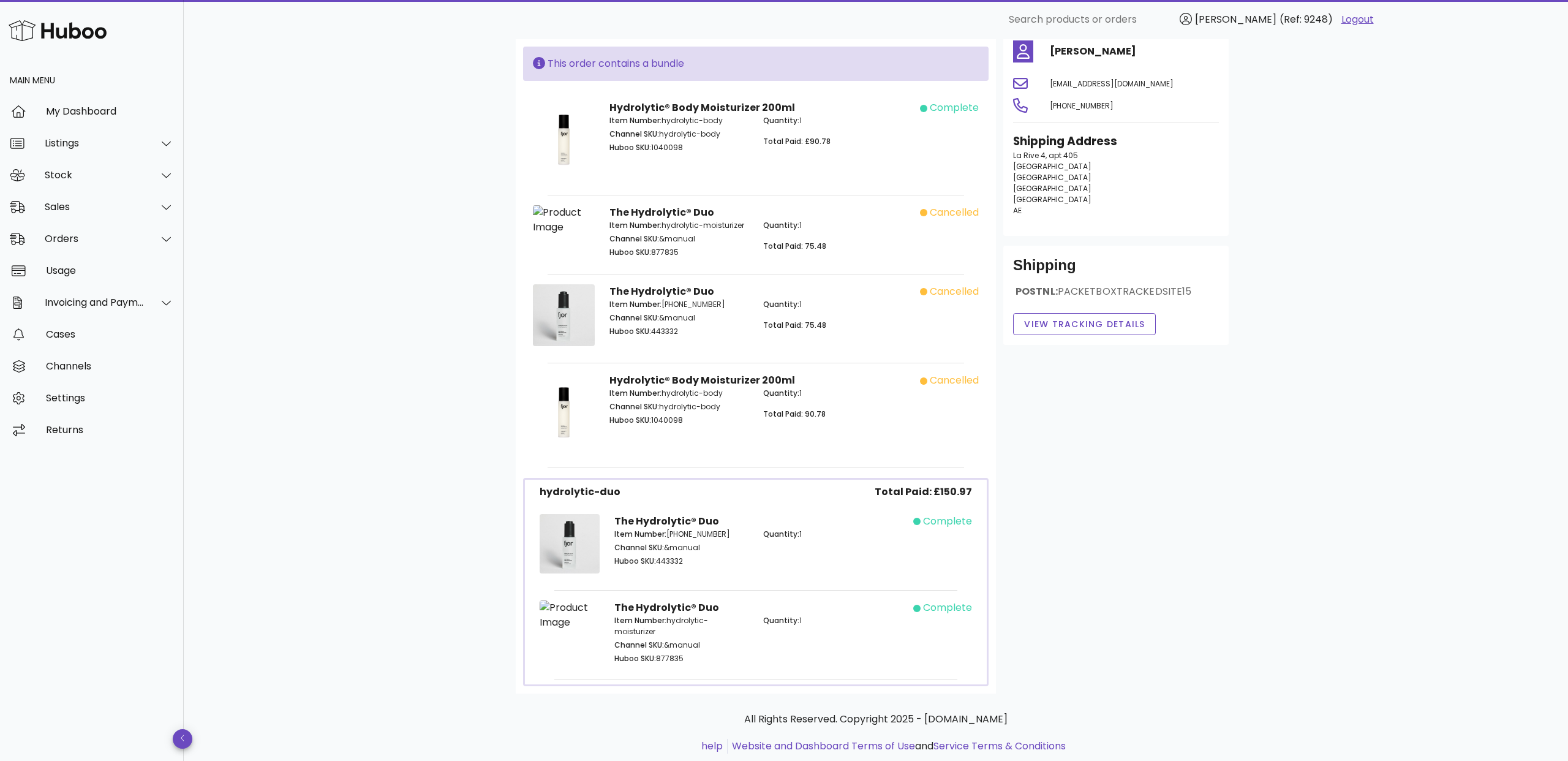
scroll to position [95, 0]
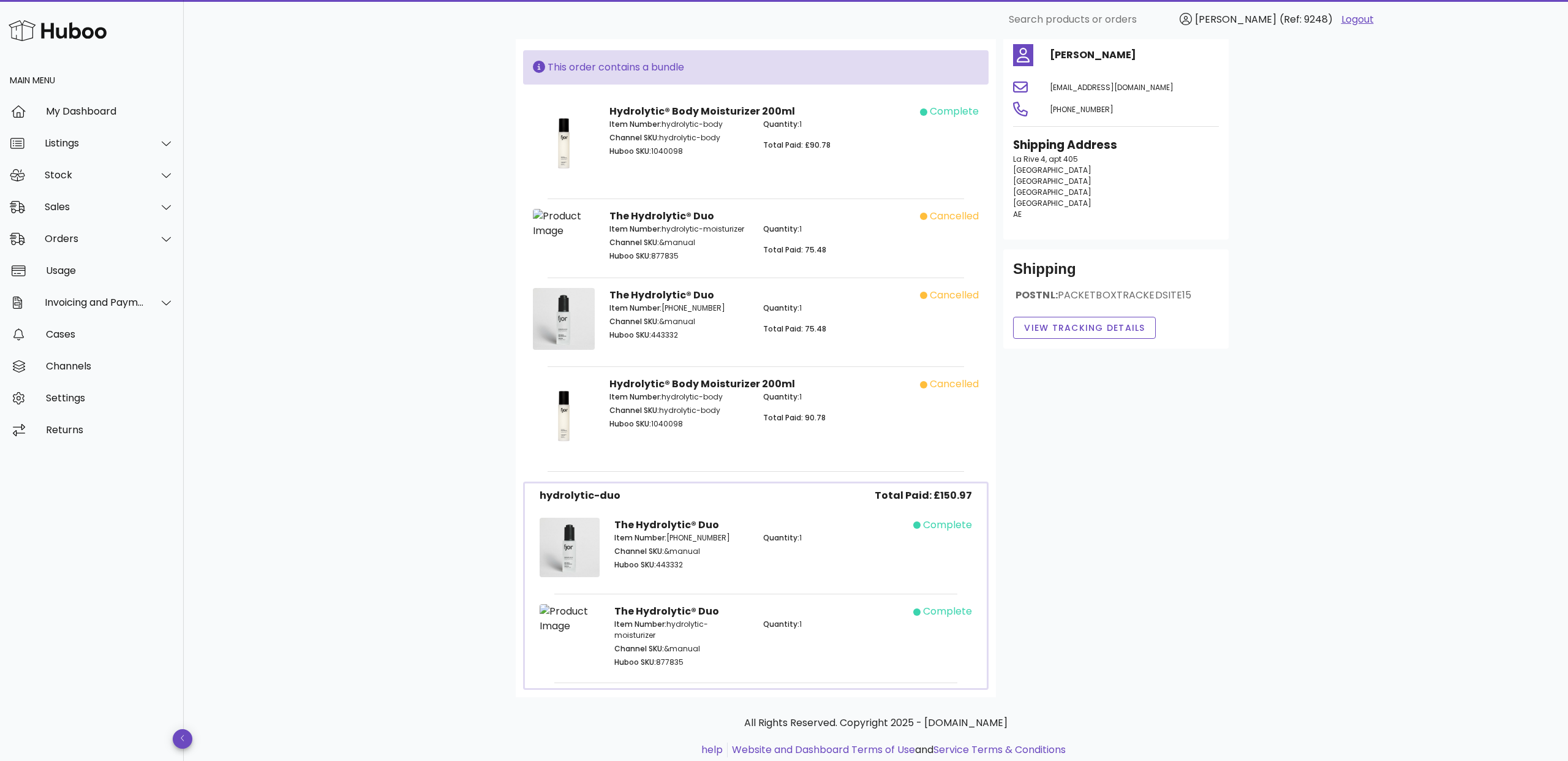
click at [448, 477] on div "B2C Order # #2334 27 July 2025 at 8:25 PM order actions Customer's Cart Total P…" at bounding box center [877, 371] width 1385 height 851
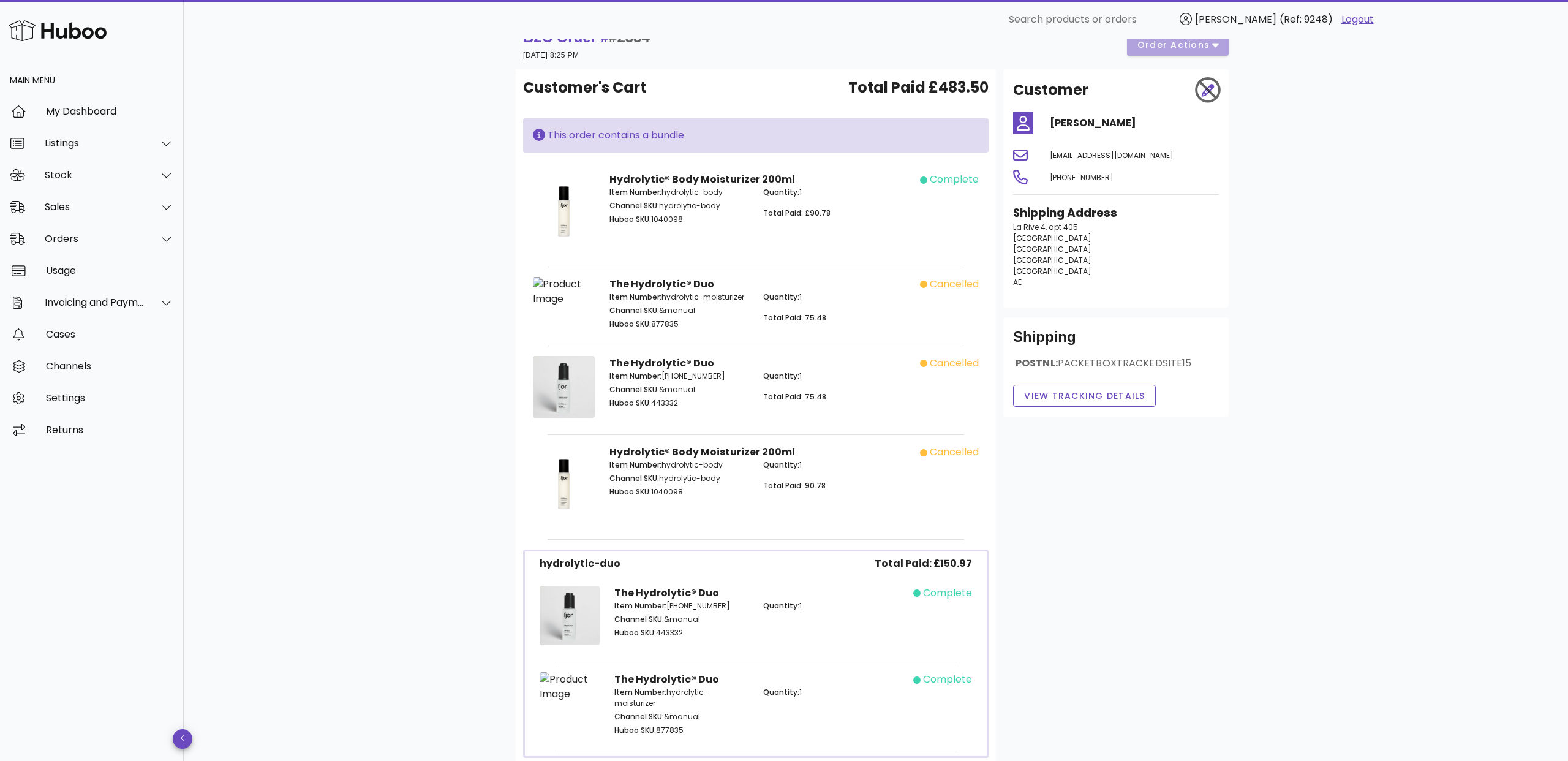
scroll to position [0, 0]
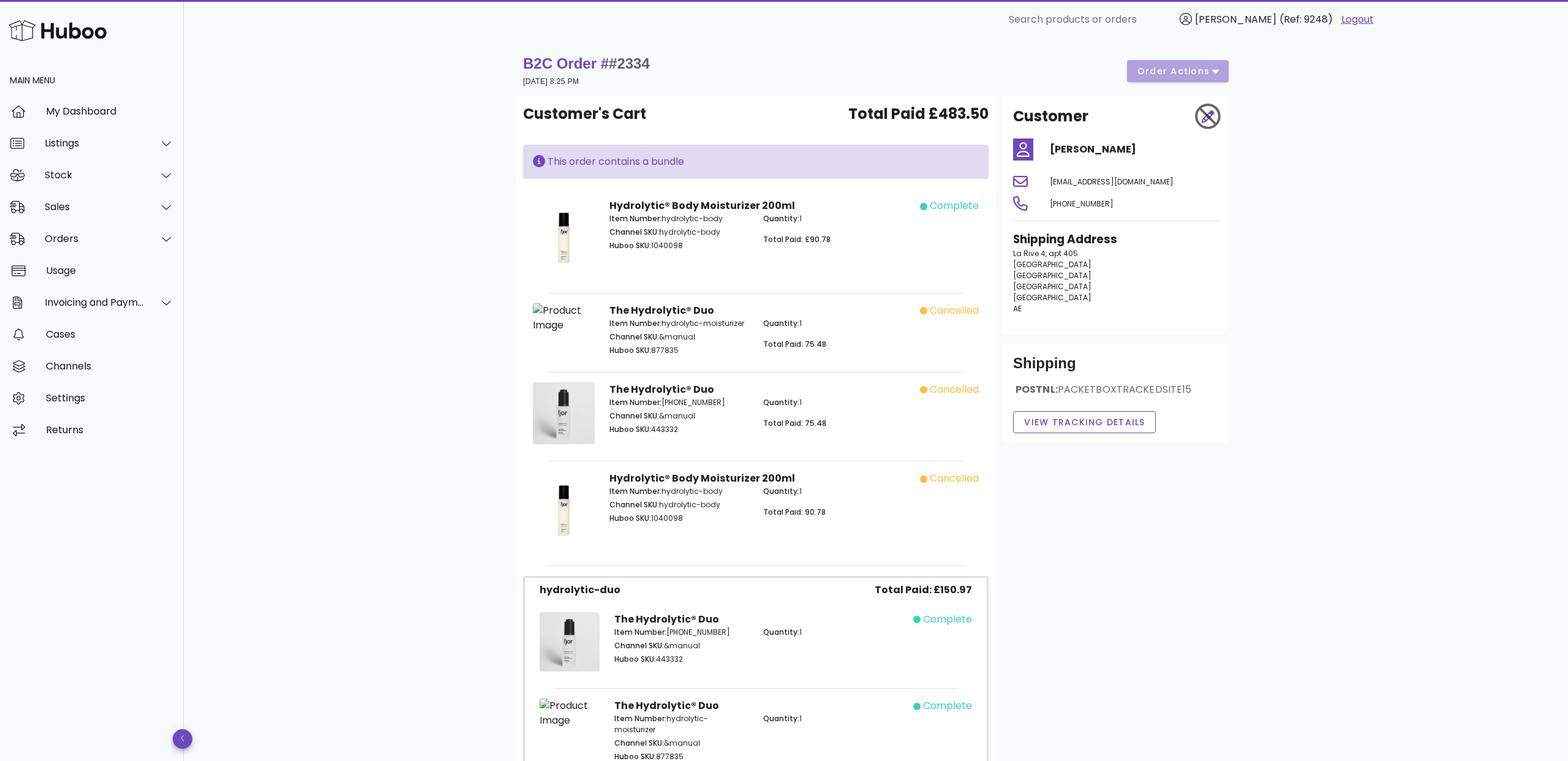
click at [1205, 116] on div at bounding box center [1207, 116] width 36 height 36
click at [1194, 74] on div "B2C Order # #2334 27 July 2025 at 8:25 PM order actions" at bounding box center [876, 70] width 705 height 34
click at [1216, 70] on div "B2C Order # #2334 27 July 2025 at 8:25 PM order actions" at bounding box center [876, 70] width 705 height 34
click at [1282, 255] on div "B2C Order # #2334 27 July 2025 at 8:25 PM order actions Customer's Cart Total P…" at bounding box center [877, 465] width 1385 height 851
click at [1094, 414] on button "View Tracking details" at bounding box center [1084, 421] width 142 height 22
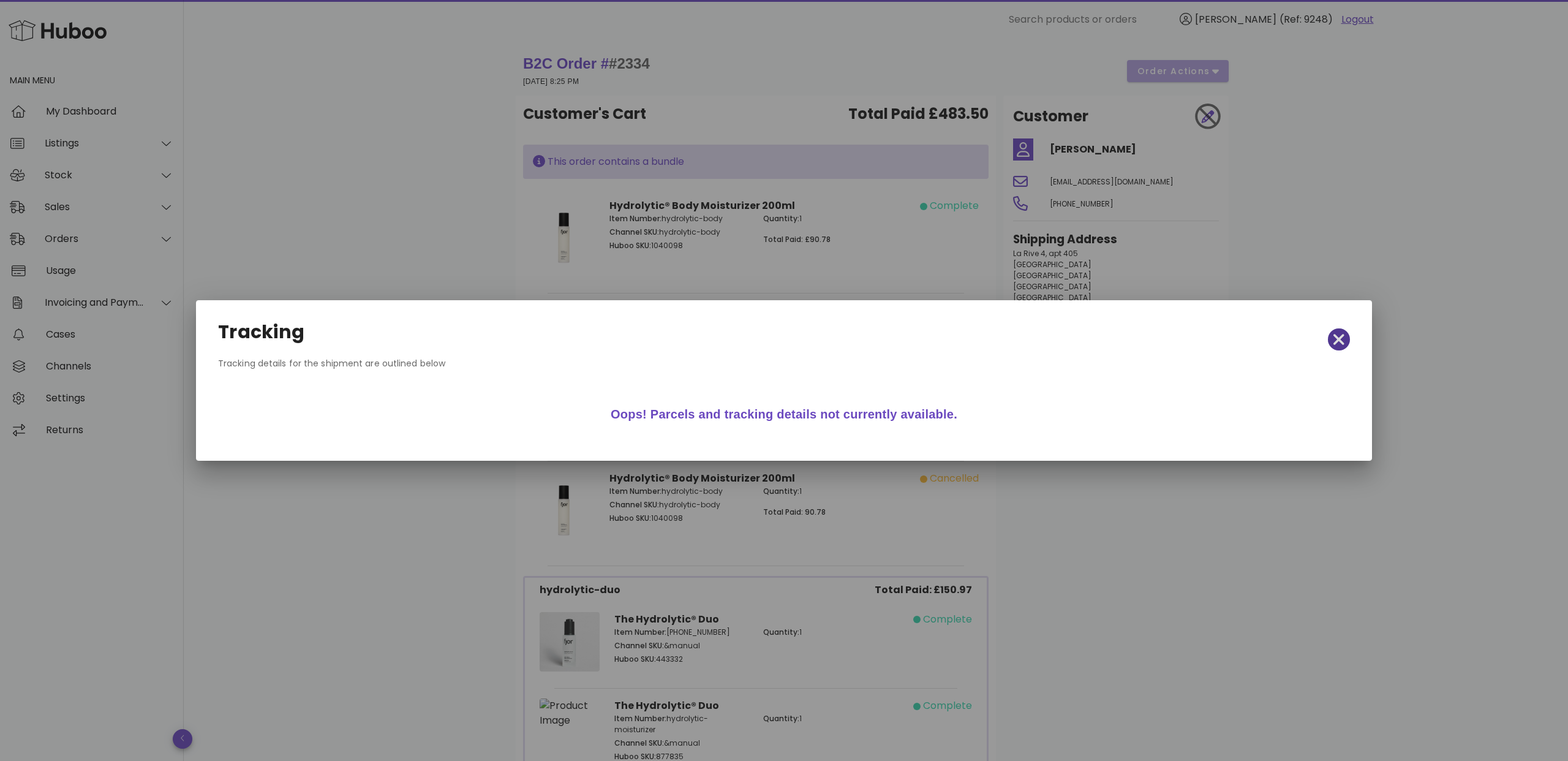
click at [1331, 341] on span "button" at bounding box center [1339, 340] width 22 height 17
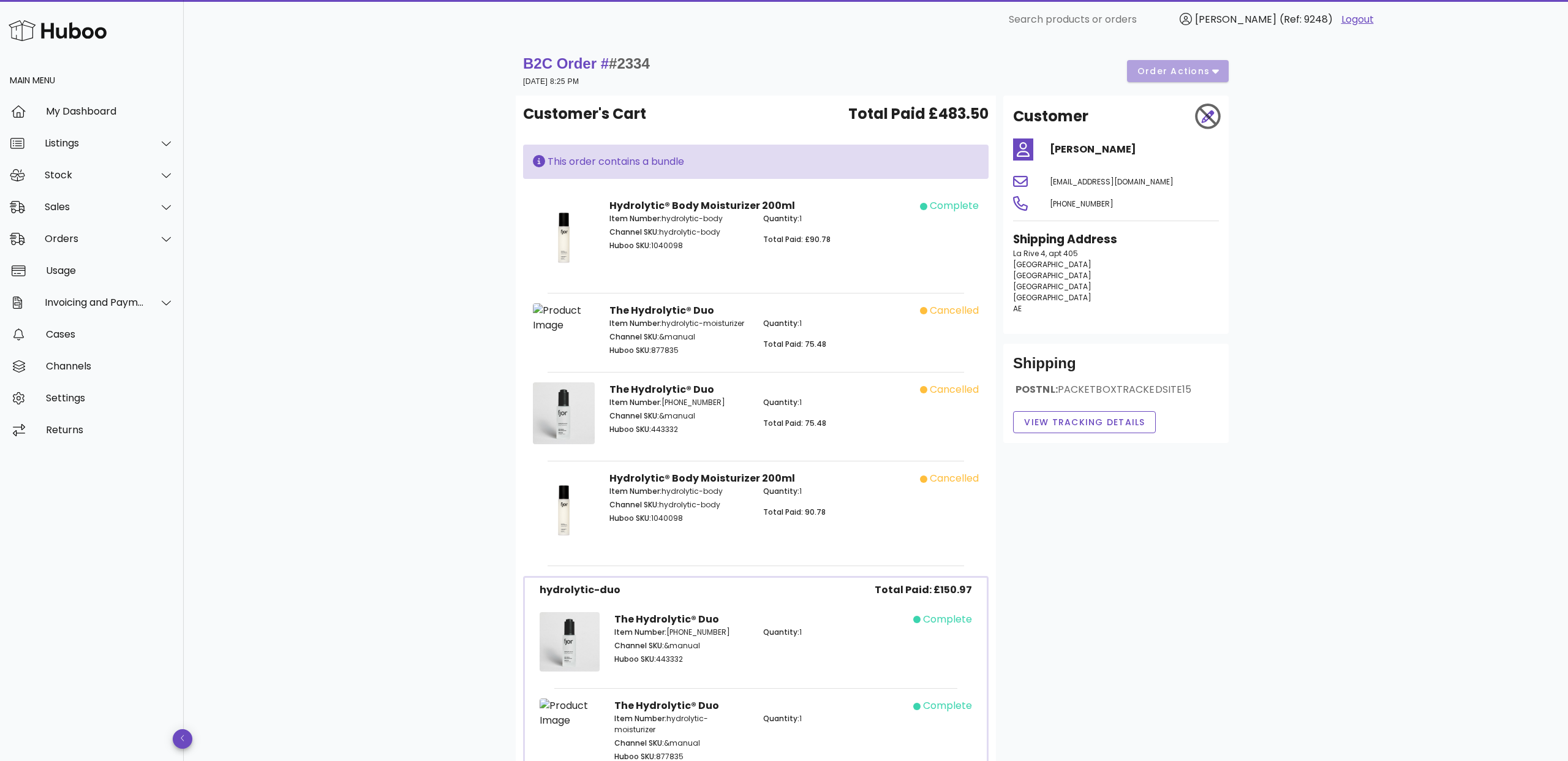
click at [1359, 388] on div "B2C Order # #2334 27 July 2025 at 8:25 PM order actions Customer's Cart Total P…" at bounding box center [877, 465] width 1385 height 851
drag, startPoint x: 335, startPoint y: 375, endPoint x: 316, endPoint y: 371, distance: 19.4
click at [334, 375] on div "B2C Order # #2334 27 July 2025 at 8:25 PM order actions Customer's Cart Total P…" at bounding box center [877, 465] width 1385 height 851
click at [578, 79] on small "27 July 2025 at 8:25 PM" at bounding box center [551, 82] width 56 height 9
click at [577, 65] on strong "B2C Order # #2334" at bounding box center [586, 63] width 127 height 17
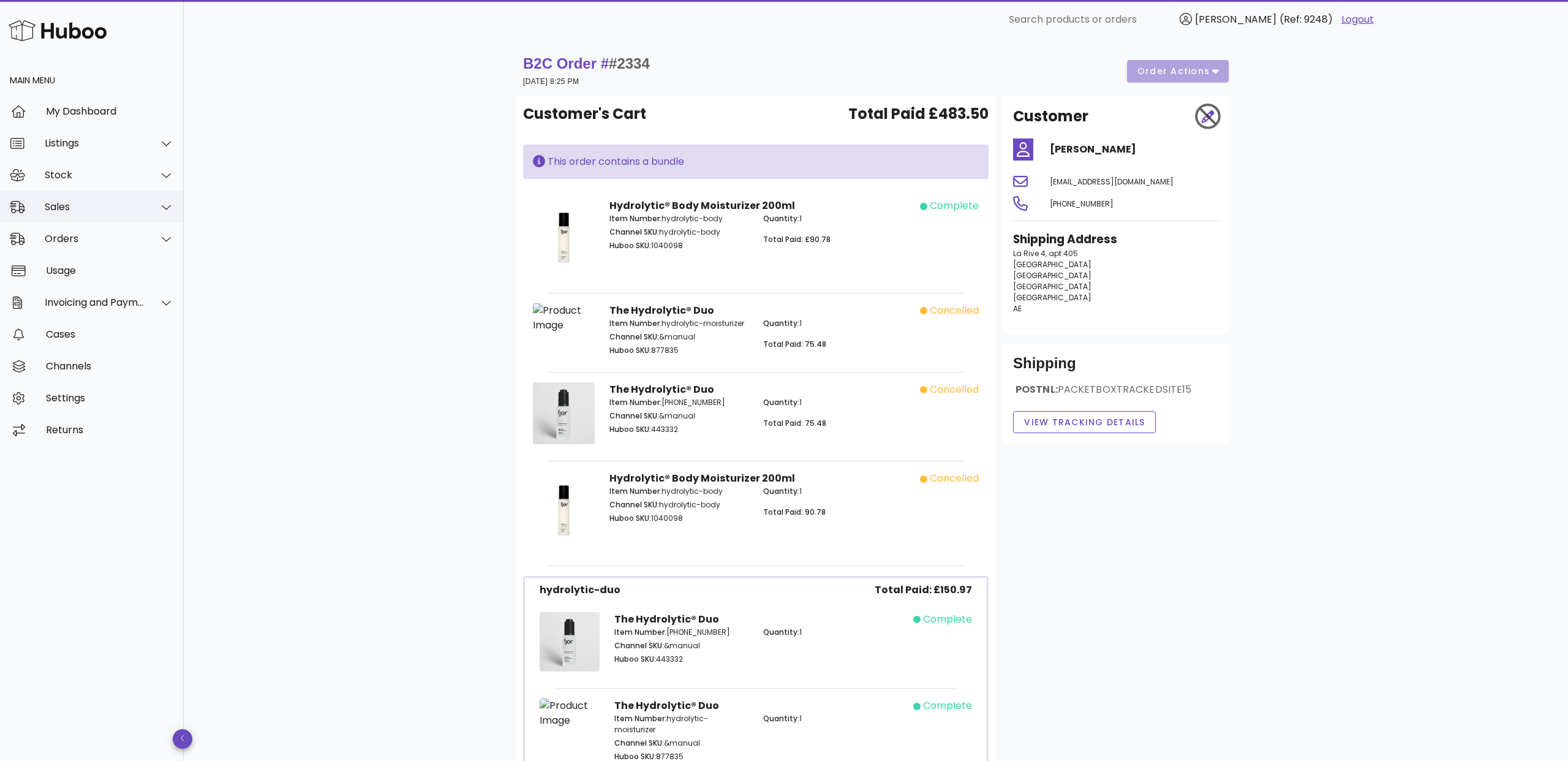
click at [123, 208] on div "Sales" at bounding box center [94, 206] width 100 height 11
click at [123, 242] on div "Sales" at bounding box center [109, 237] width 129 height 11
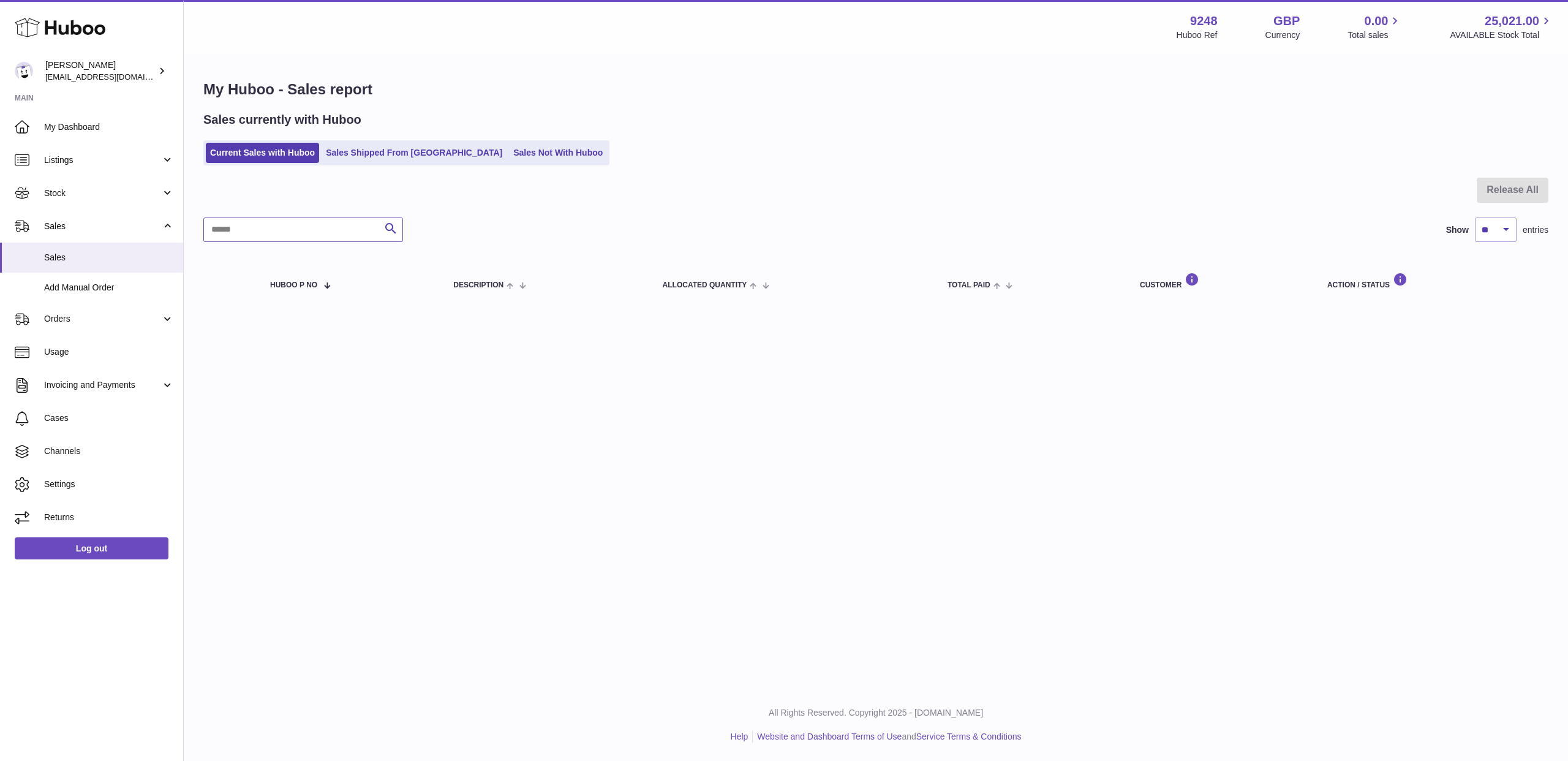
click at [288, 235] on input "text" at bounding box center [303, 229] width 200 height 24
click at [382, 146] on link "Sales Shipped From [GEOGRAPHIC_DATA]" at bounding box center [414, 152] width 185 height 20
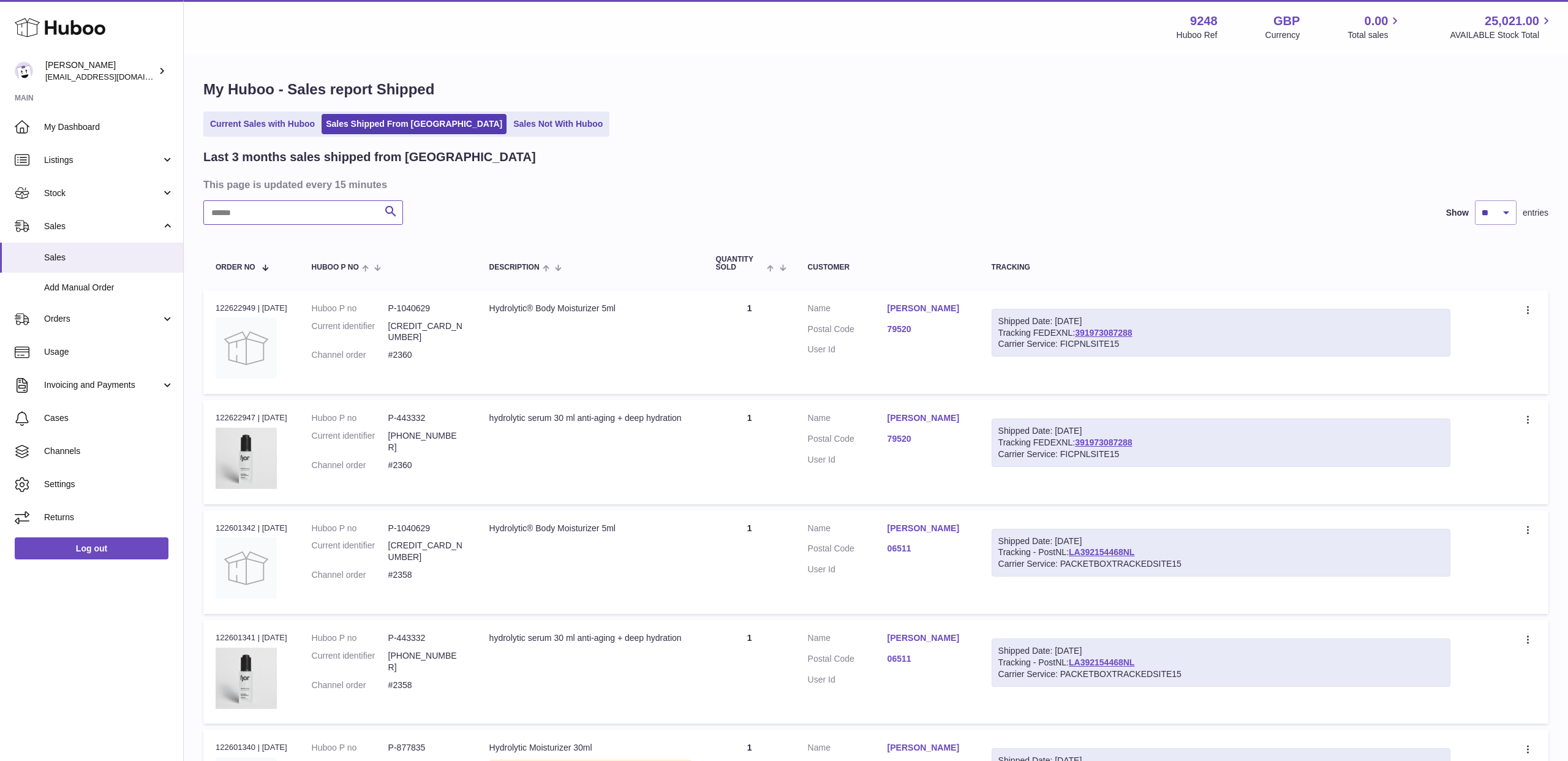
click at [302, 208] on input "text" at bounding box center [303, 213] width 200 height 24
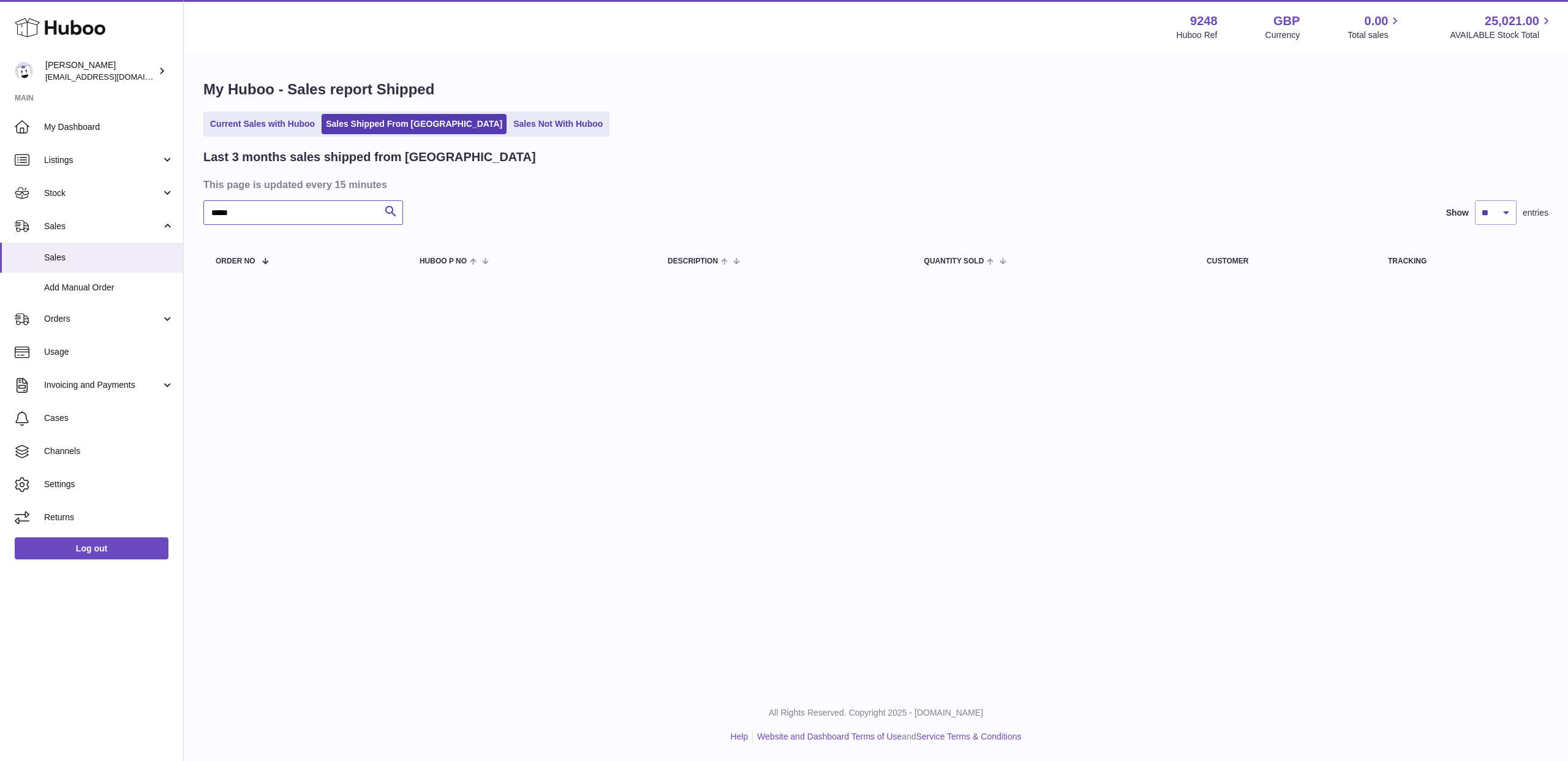
type input "*****"
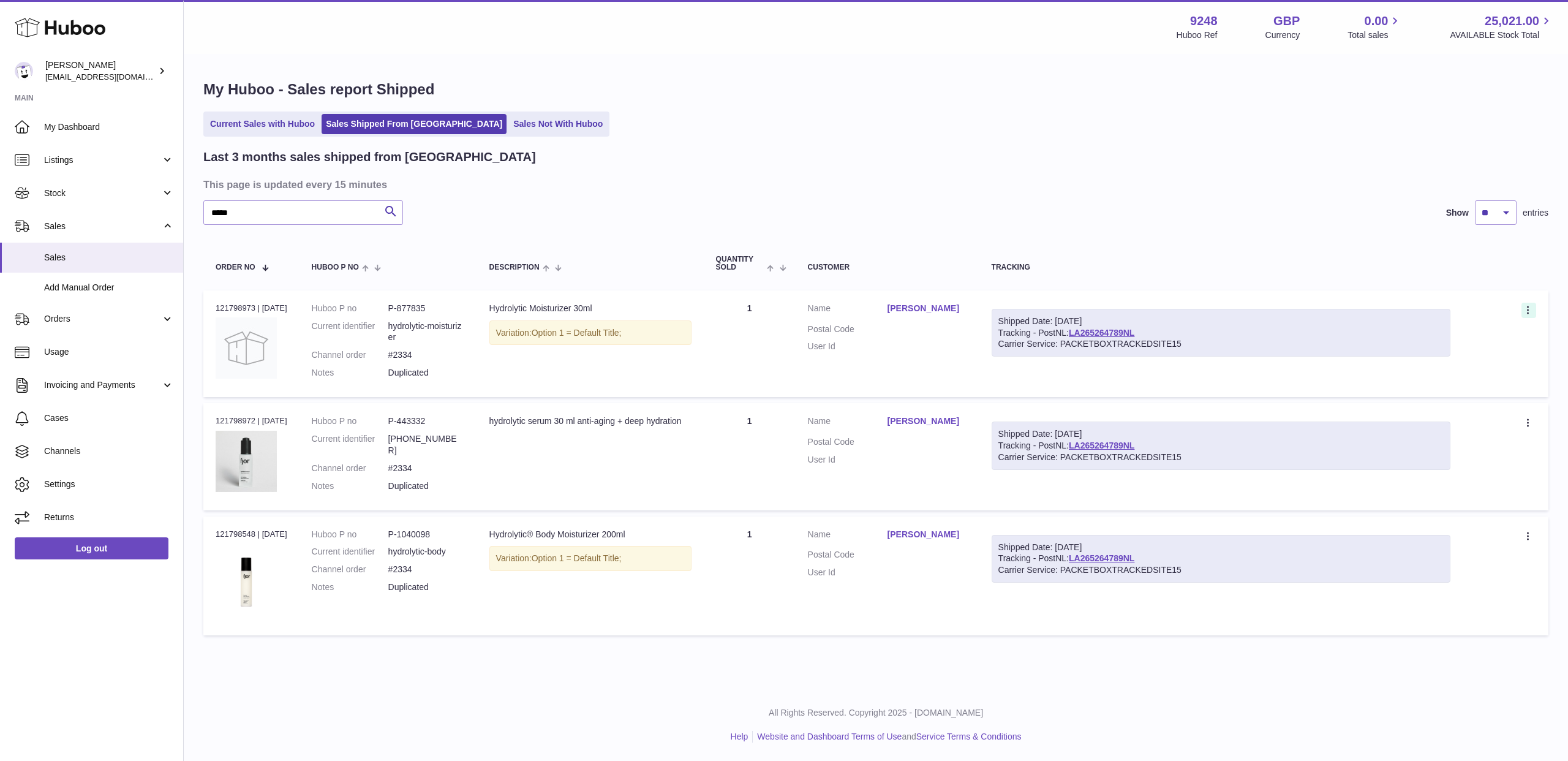
click at [1526, 313] on icon at bounding box center [1529, 311] width 14 height 12
click at [1492, 359] on li "Duplicate Order" at bounding box center [1474, 363] width 122 height 26
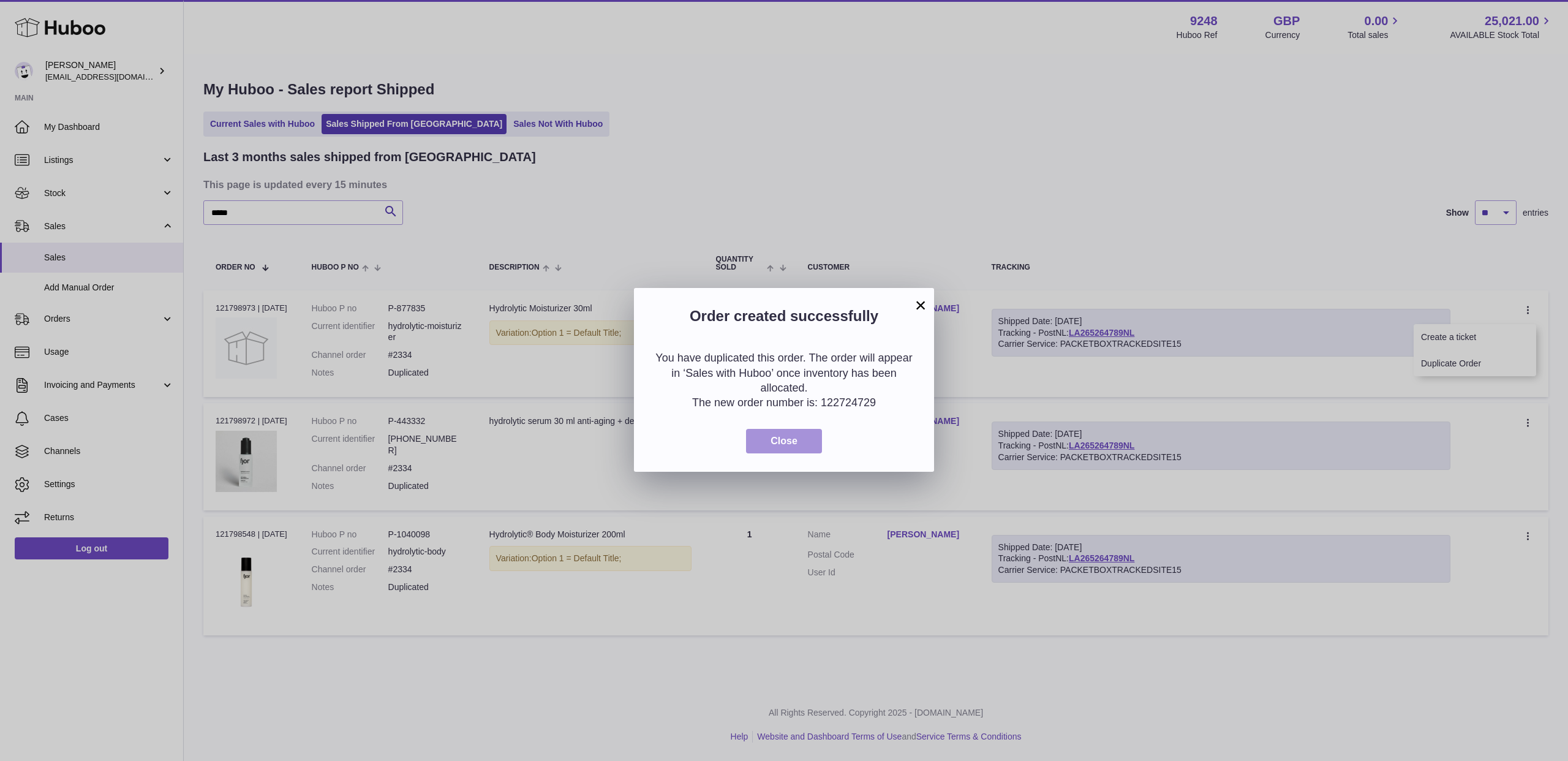
click at [809, 452] on button "Close" at bounding box center [784, 441] width 76 height 25
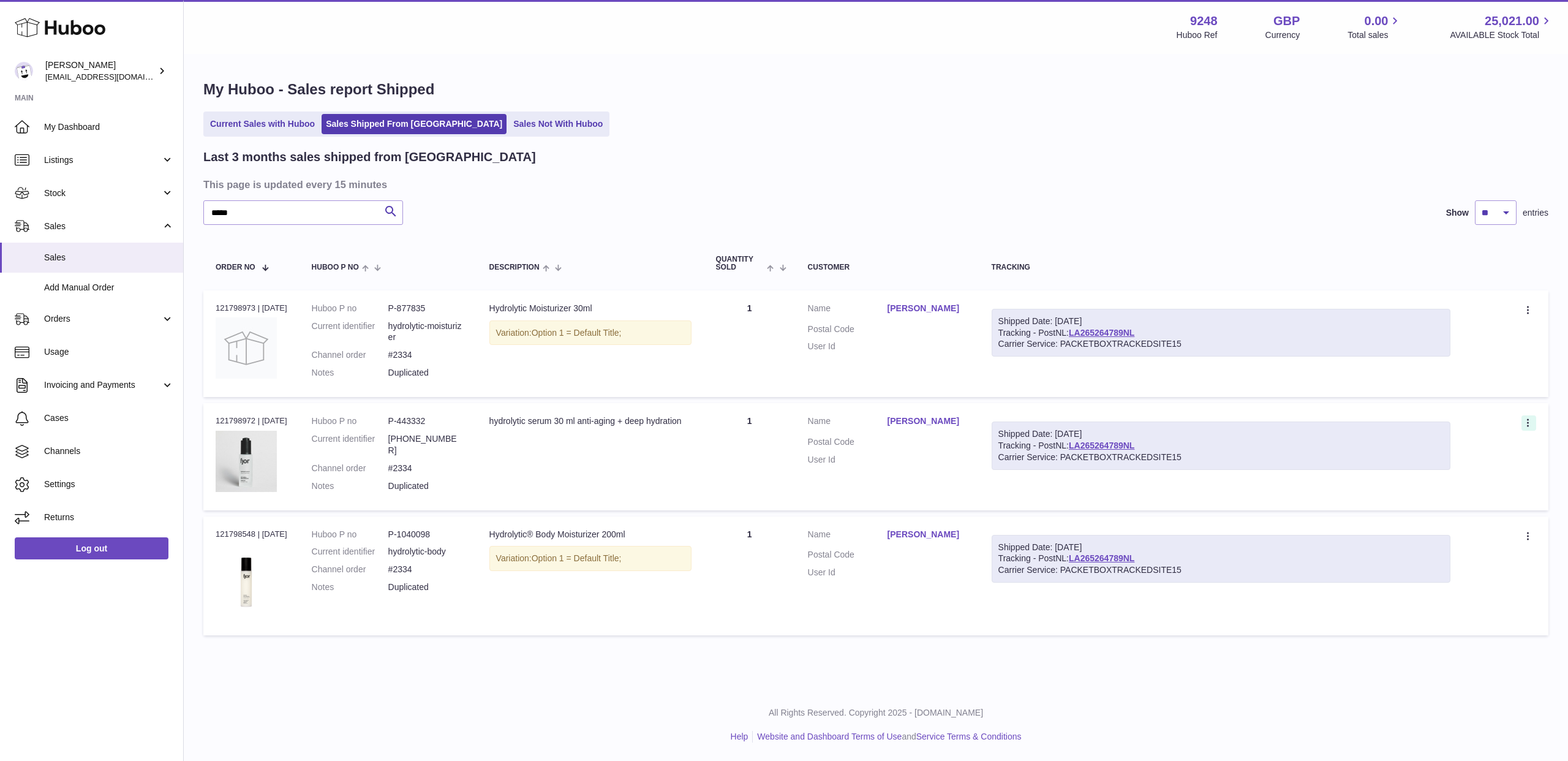
click at [1530, 425] on icon at bounding box center [1529, 424] width 14 height 12
click at [1461, 475] on li "Duplicate Order" at bounding box center [1474, 476] width 122 height 26
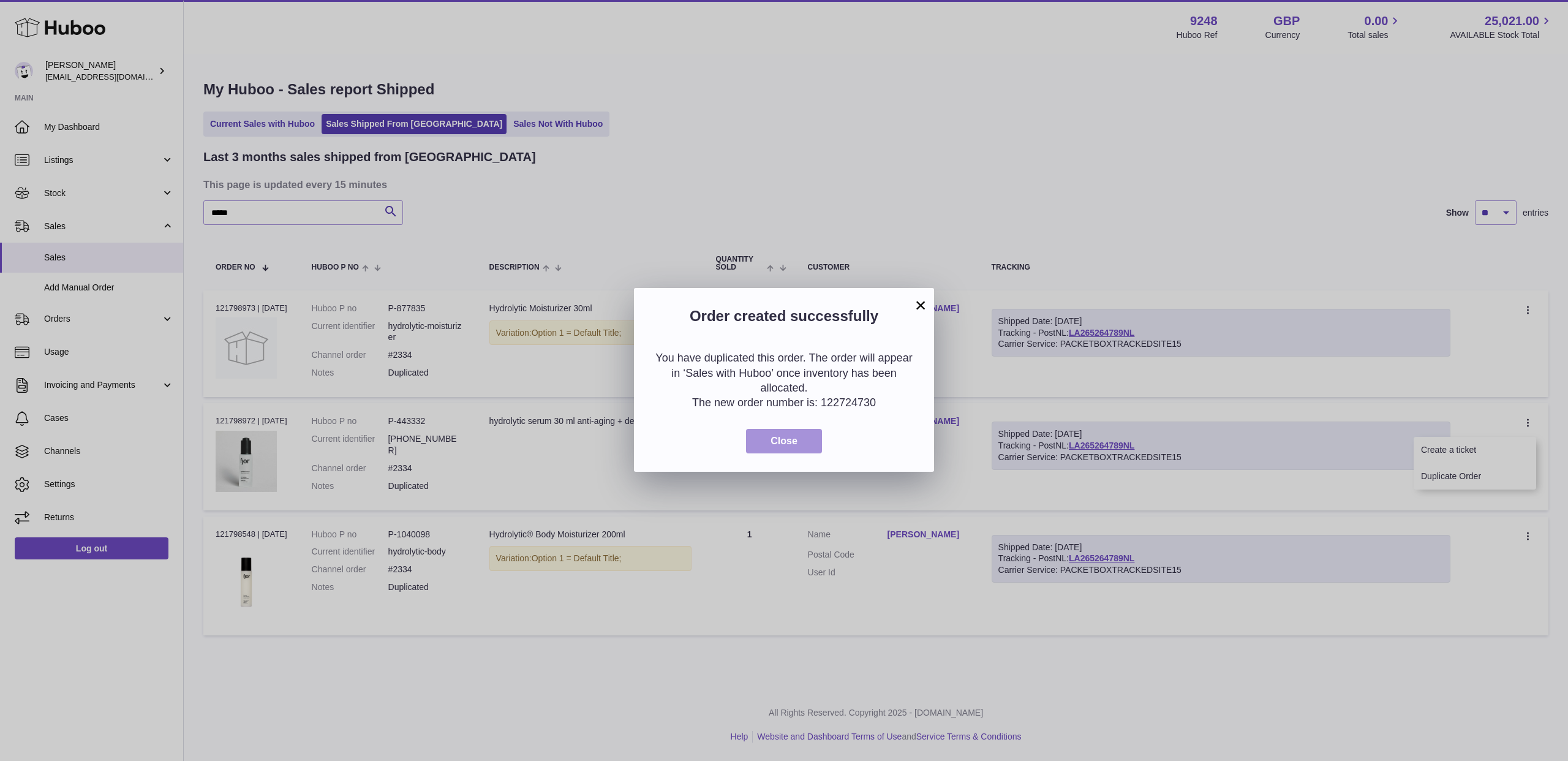
click at [780, 442] on span "Close" at bounding box center [784, 440] width 27 height 10
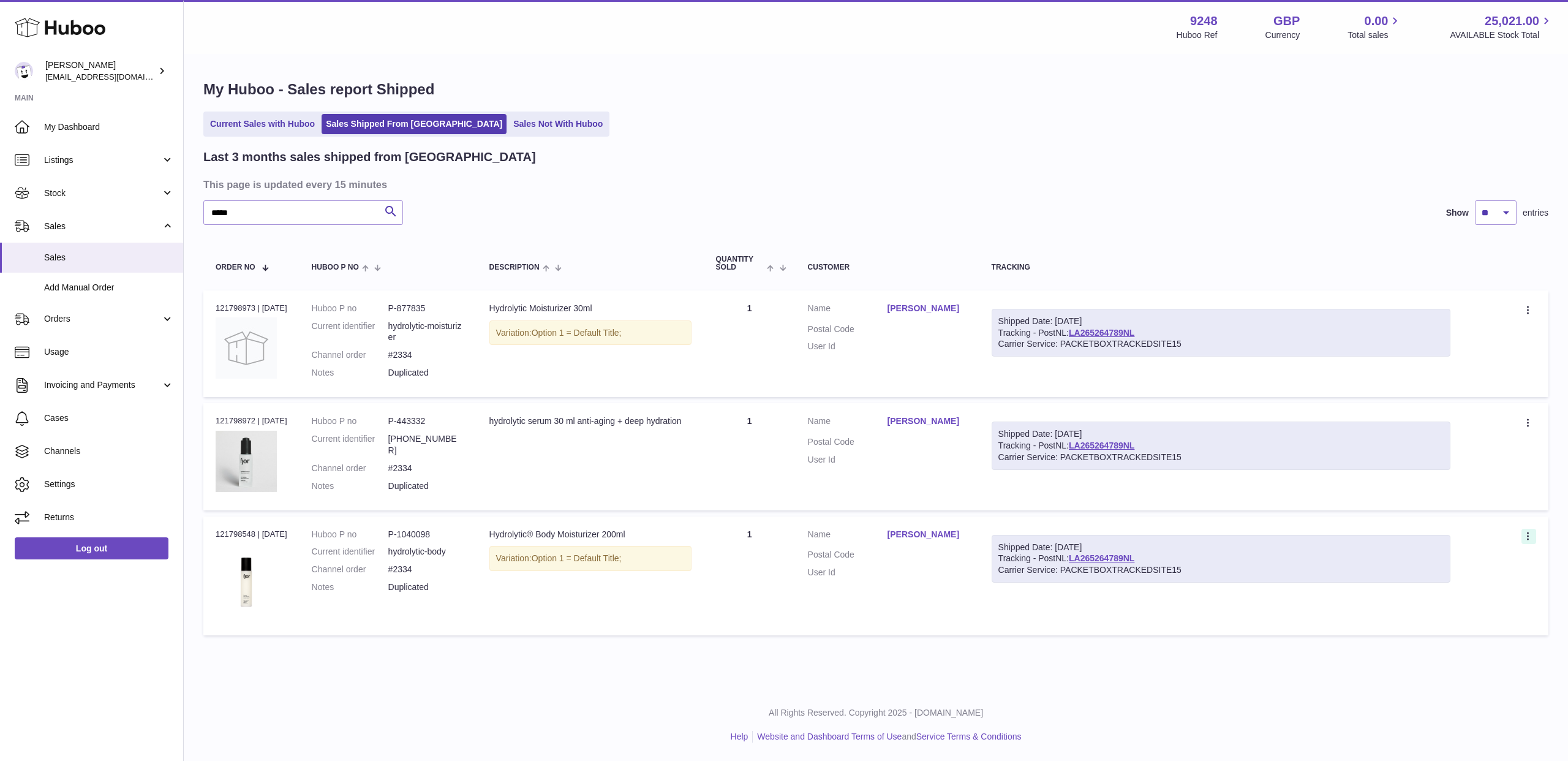
click at [1534, 535] on icon at bounding box center [1529, 537] width 14 height 12
click at [1445, 584] on li "Duplicate Order" at bounding box center [1474, 589] width 122 height 26
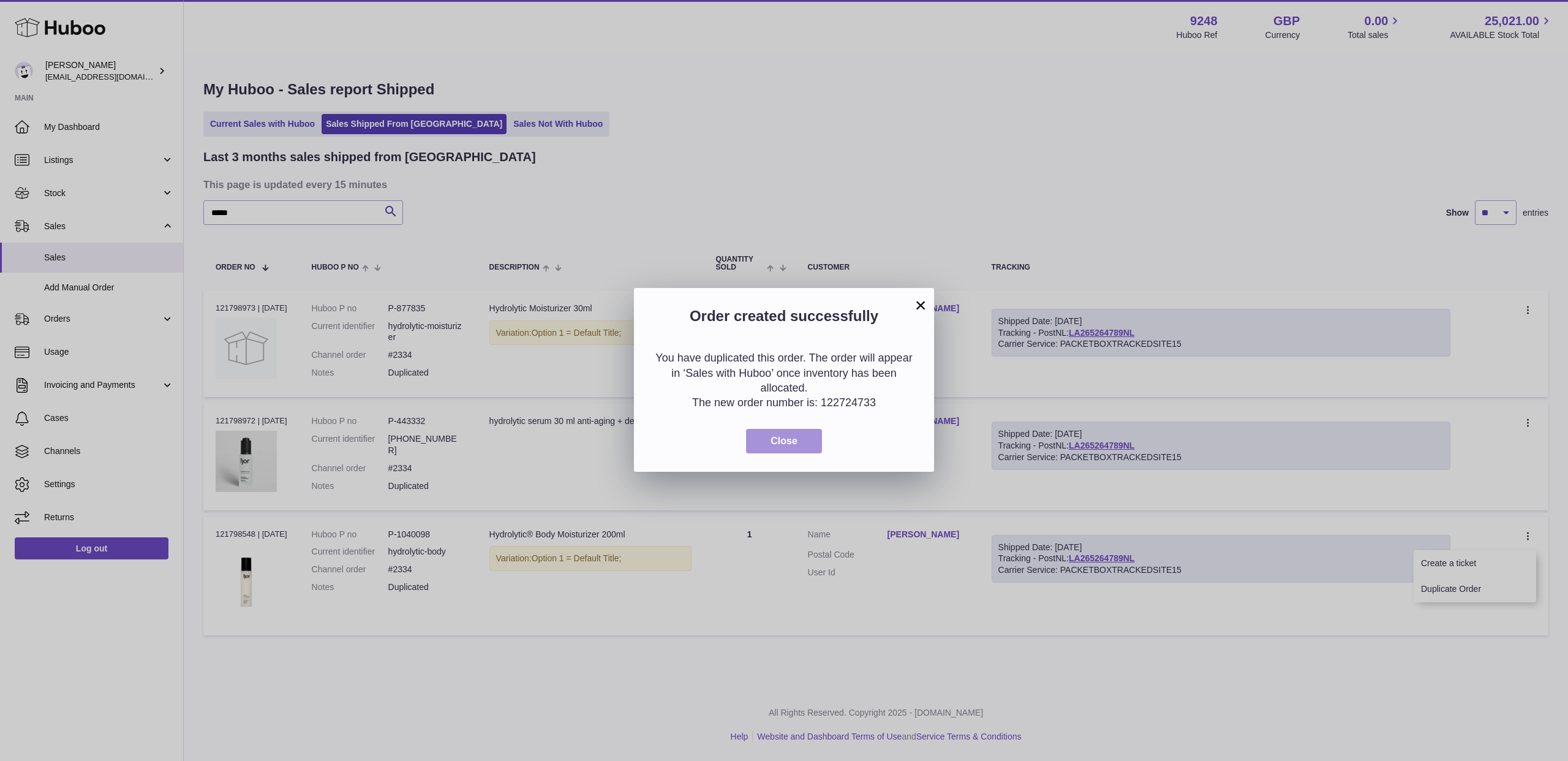
click at [774, 445] on span "Close" at bounding box center [784, 440] width 27 height 10
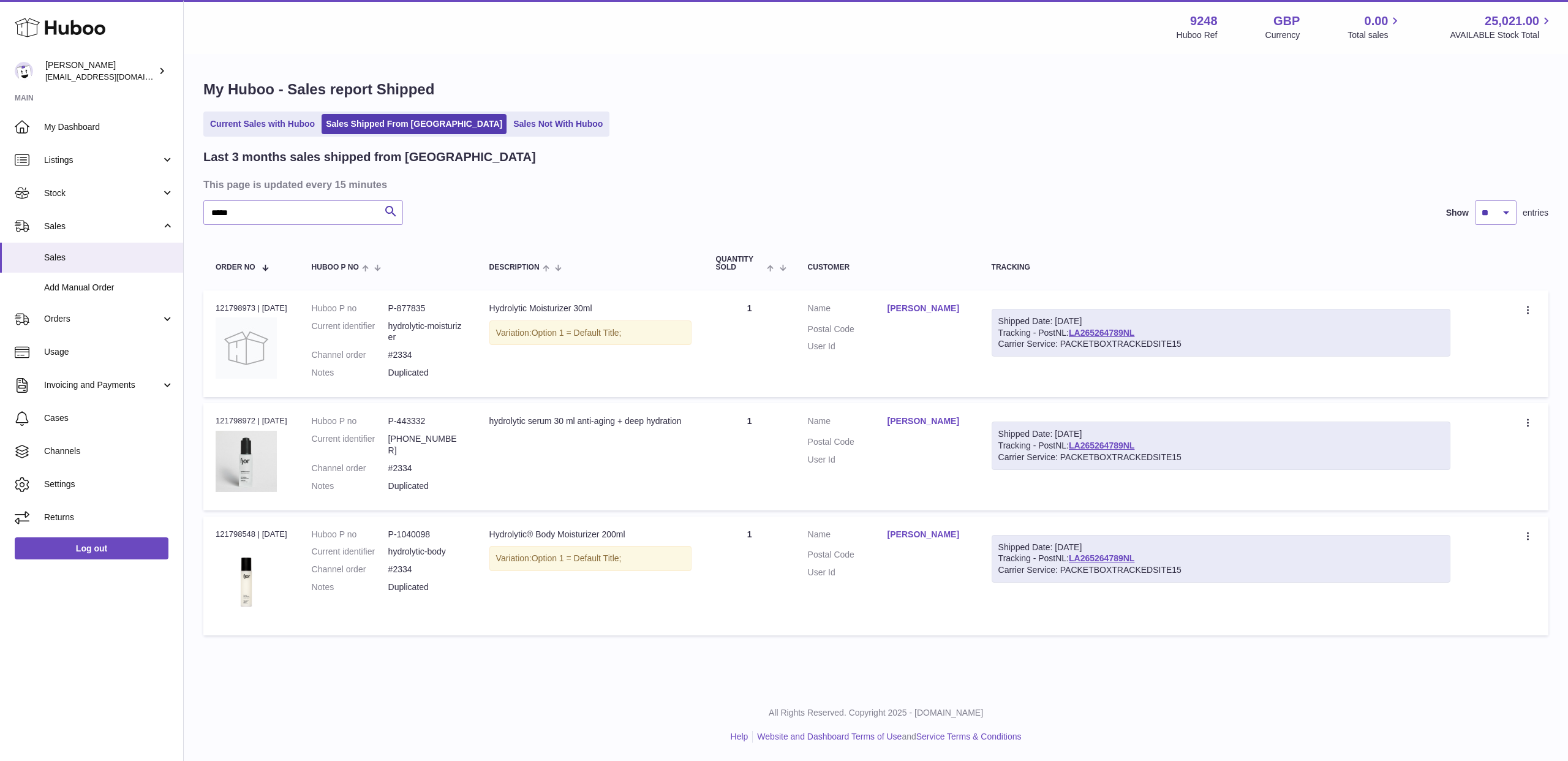
click at [285, 136] on ul "Current Sales with Huboo Sales Shipped From Huboo Sales Not With Huboo" at bounding box center [407, 123] width 407 height 25
click at [286, 129] on link "Current Sales with Huboo" at bounding box center [262, 123] width 113 height 20
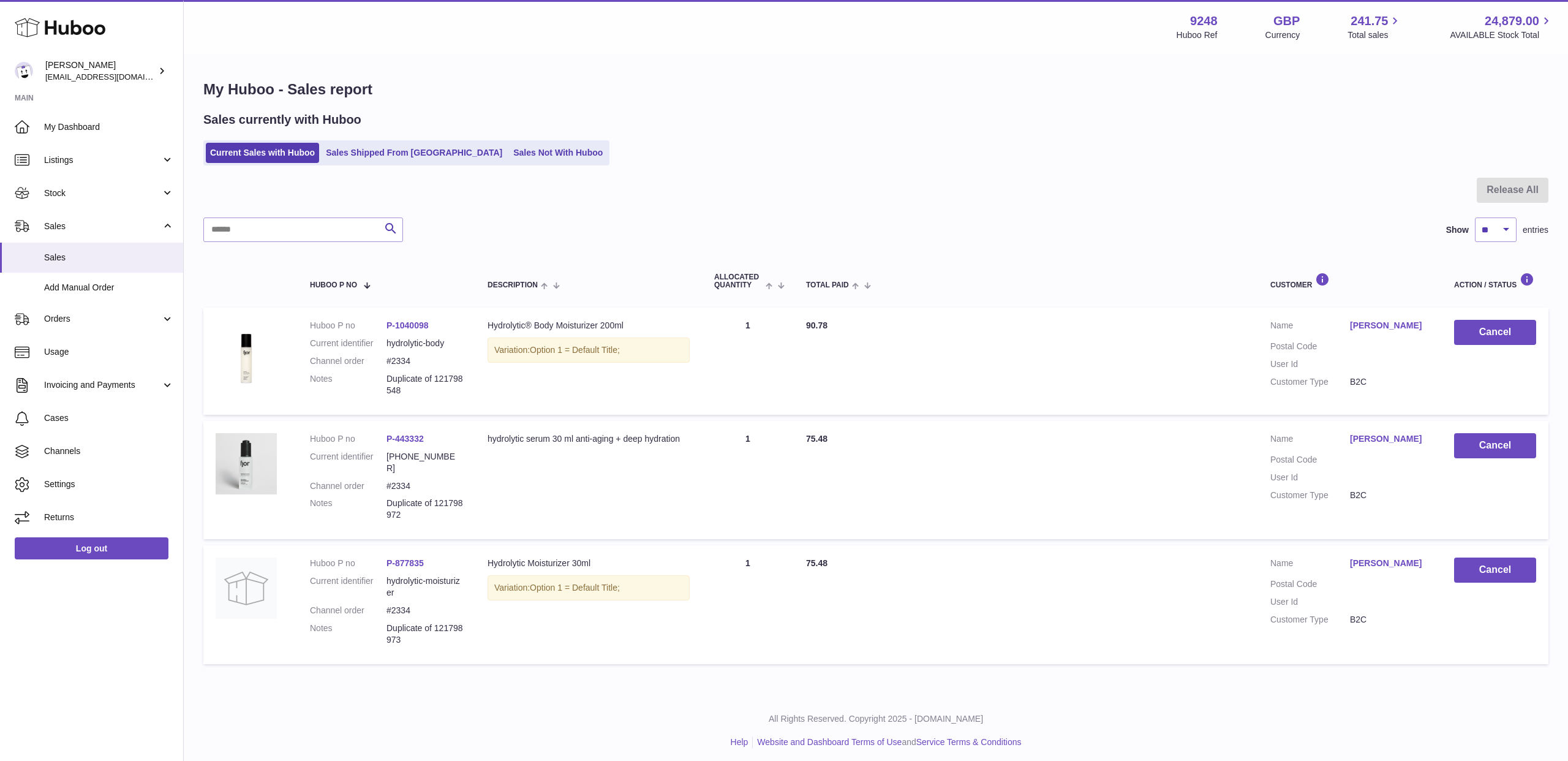
click at [982, 504] on td "Total Paid 75.48" at bounding box center [1026, 480] width 464 height 118
click at [973, 504] on td "Total Paid 75.48" at bounding box center [1026, 480] width 464 height 118
click at [910, 519] on td "Total Paid 75.48" at bounding box center [1026, 480] width 464 height 118
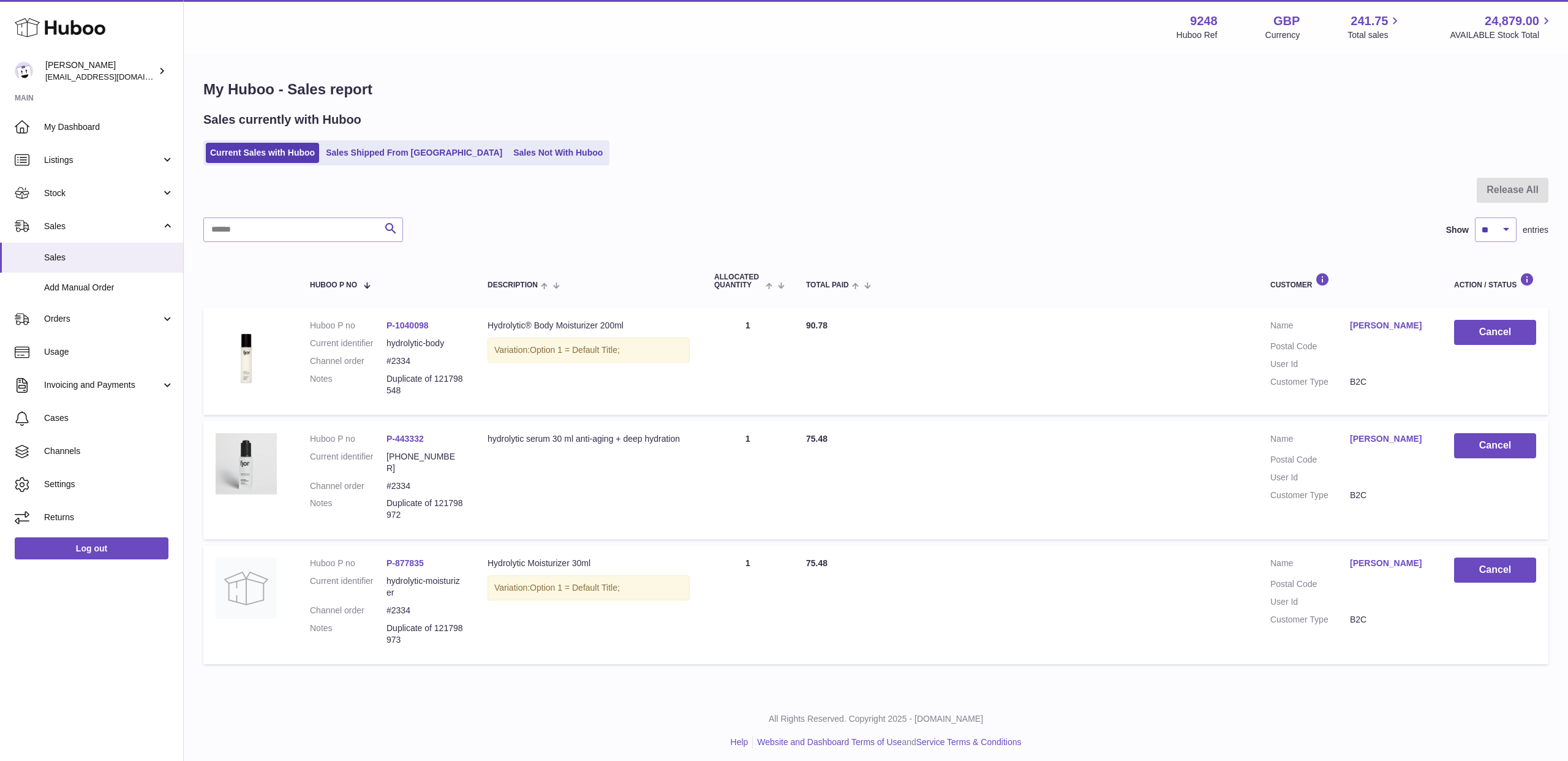
click at [936, 499] on td "Total Paid 75.48" at bounding box center [1026, 480] width 464 height 118
